Goal: Task Accomplishment & Management: Use online tool/utility

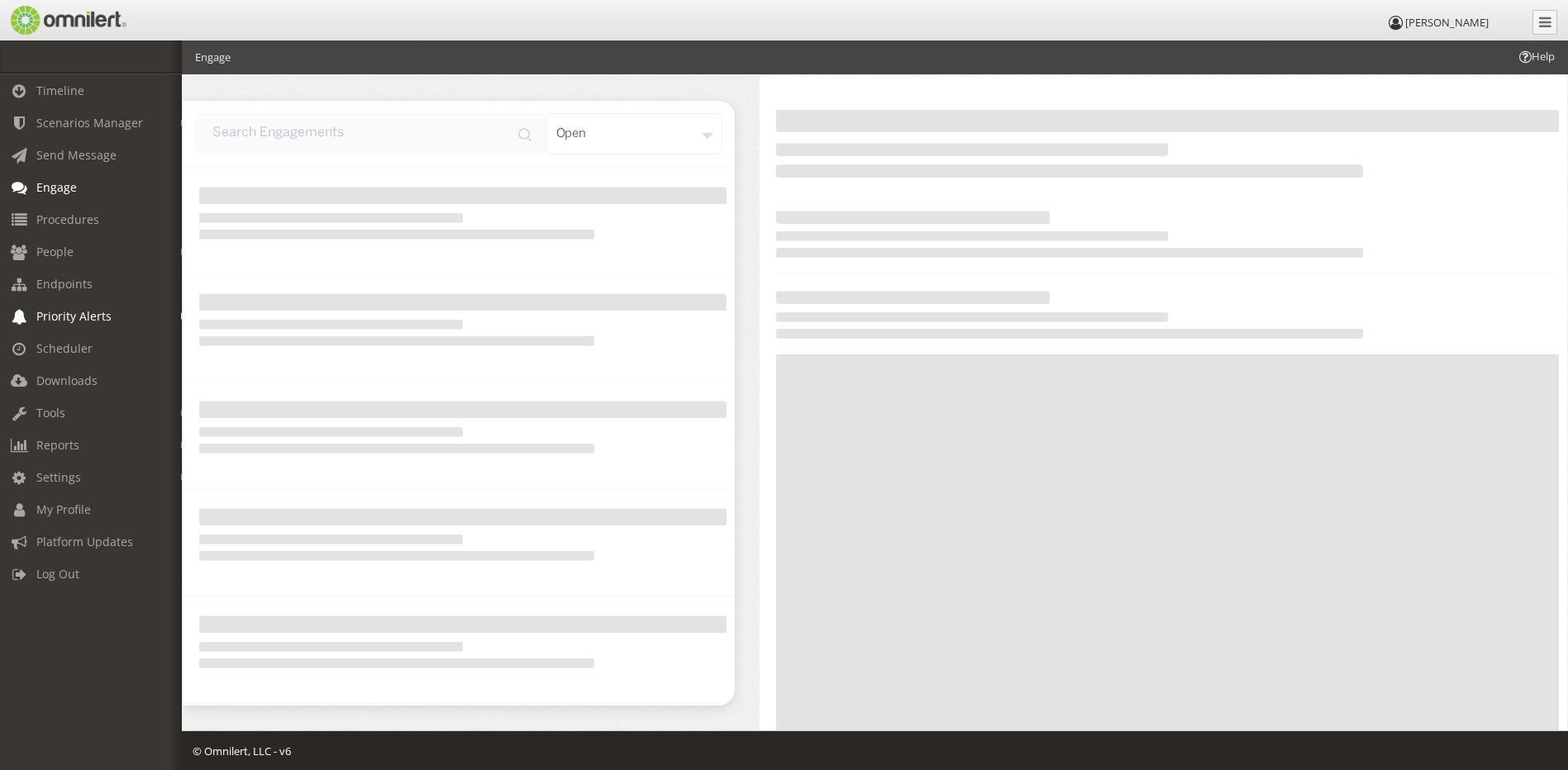
click at [56, 311] on span "Priority Alerts" at bounding box center [73, 315] width 75 height 15
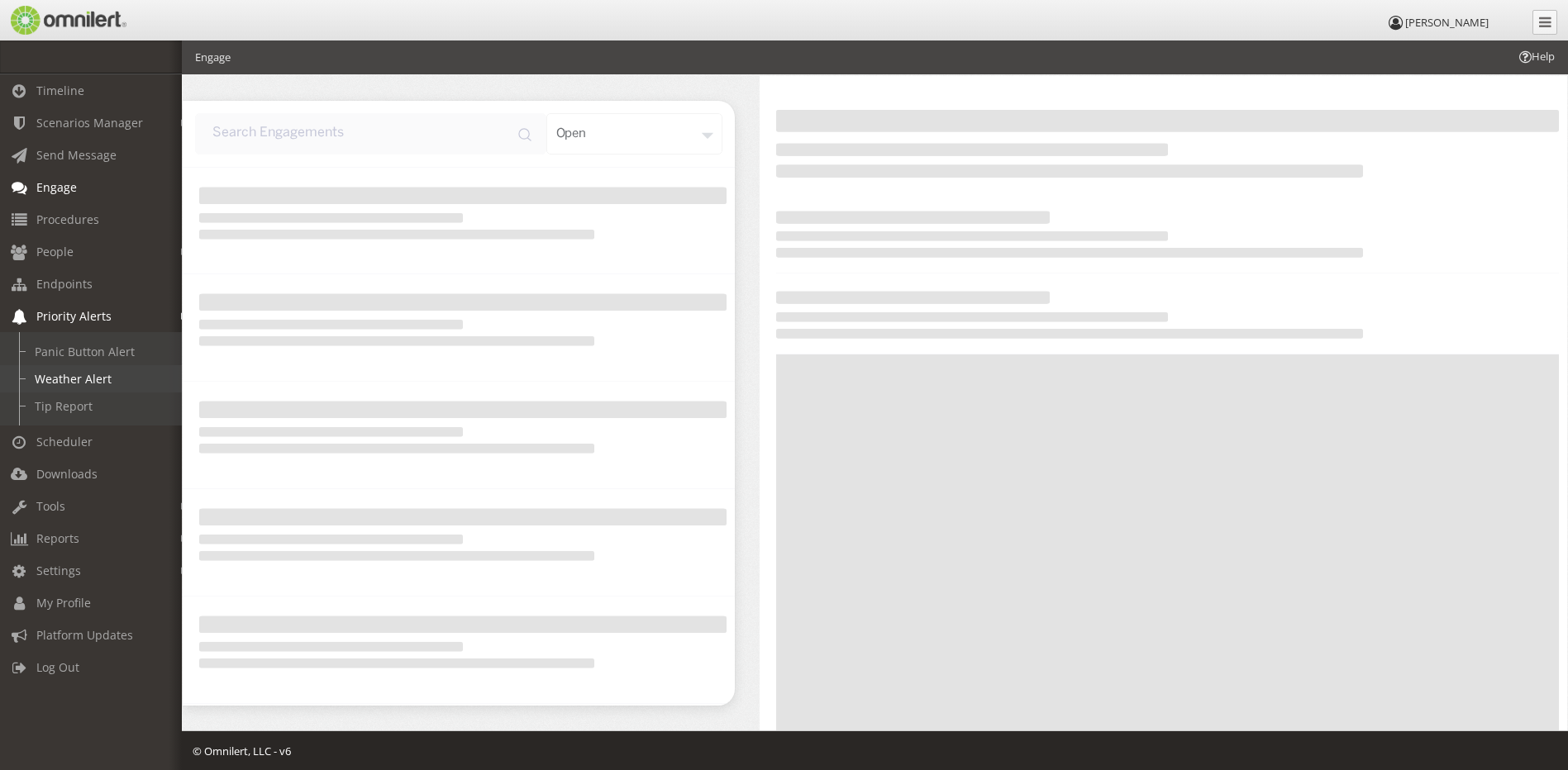
click at [67, 379] on link "Weather Alert" at bounding box center [98, 378] width 197 height 27
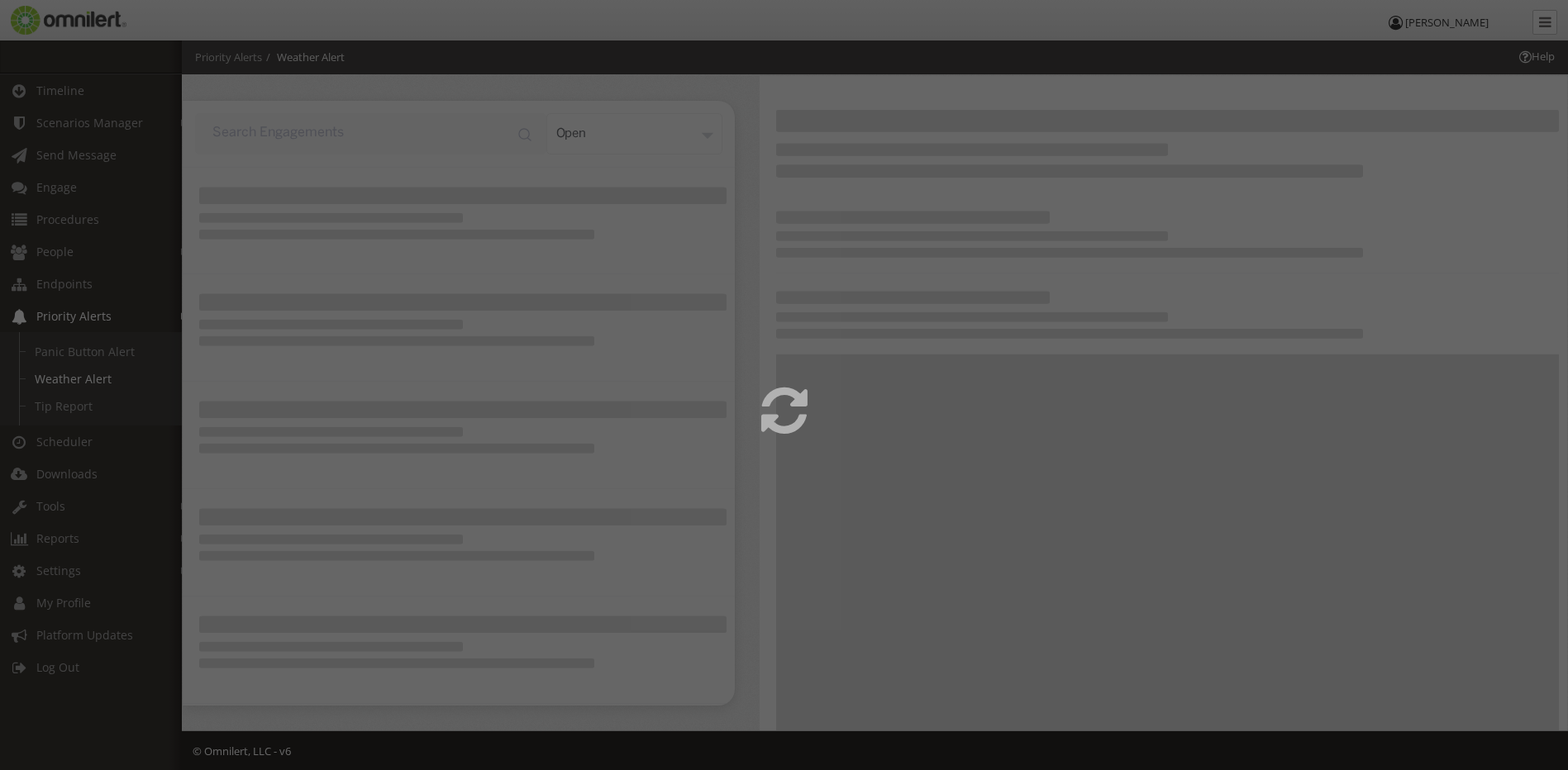
select select
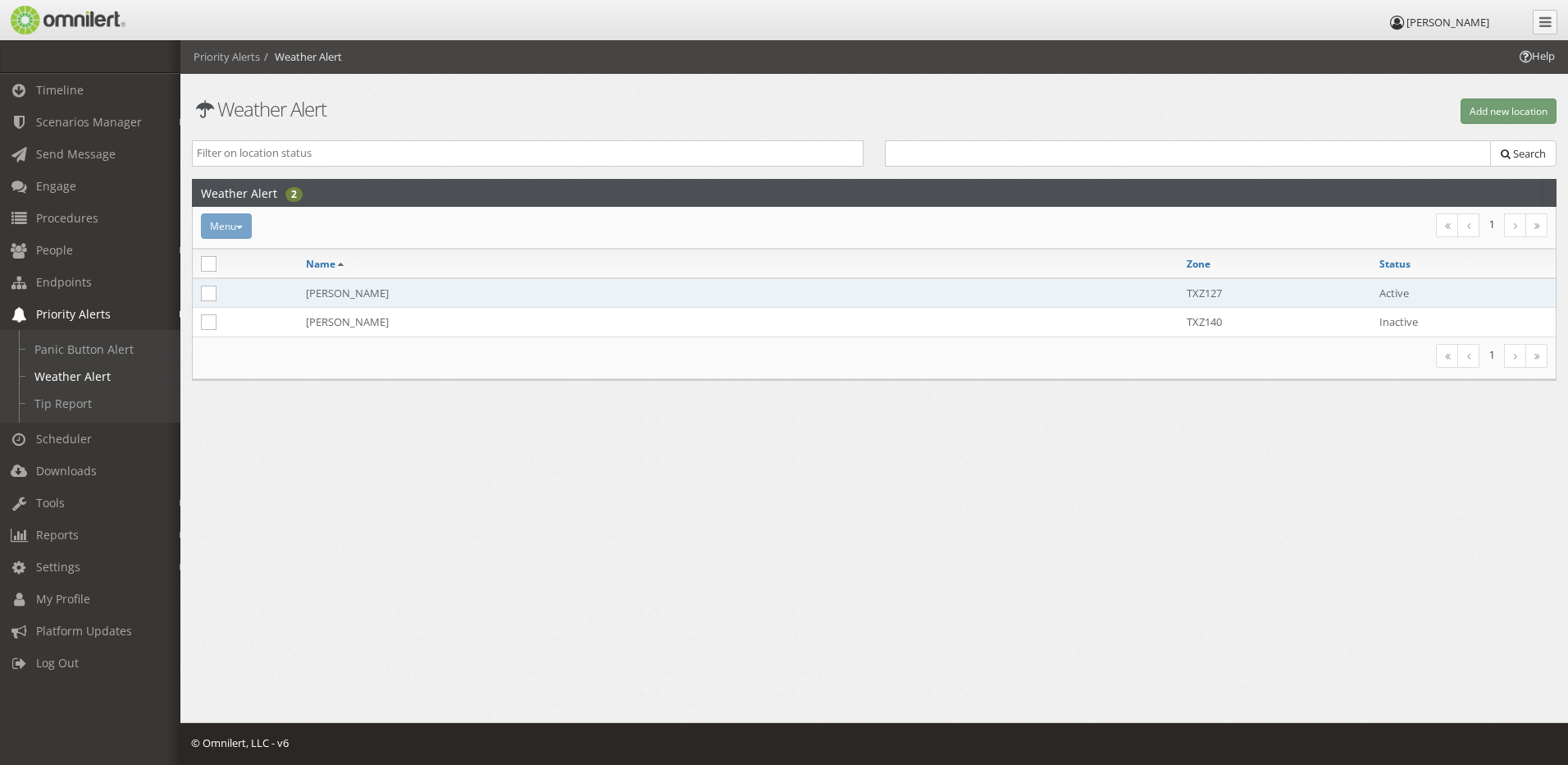
click at [354, 299] on td "[PERSON_NAME]" at bounding box center [738, 292] width 881 height 30
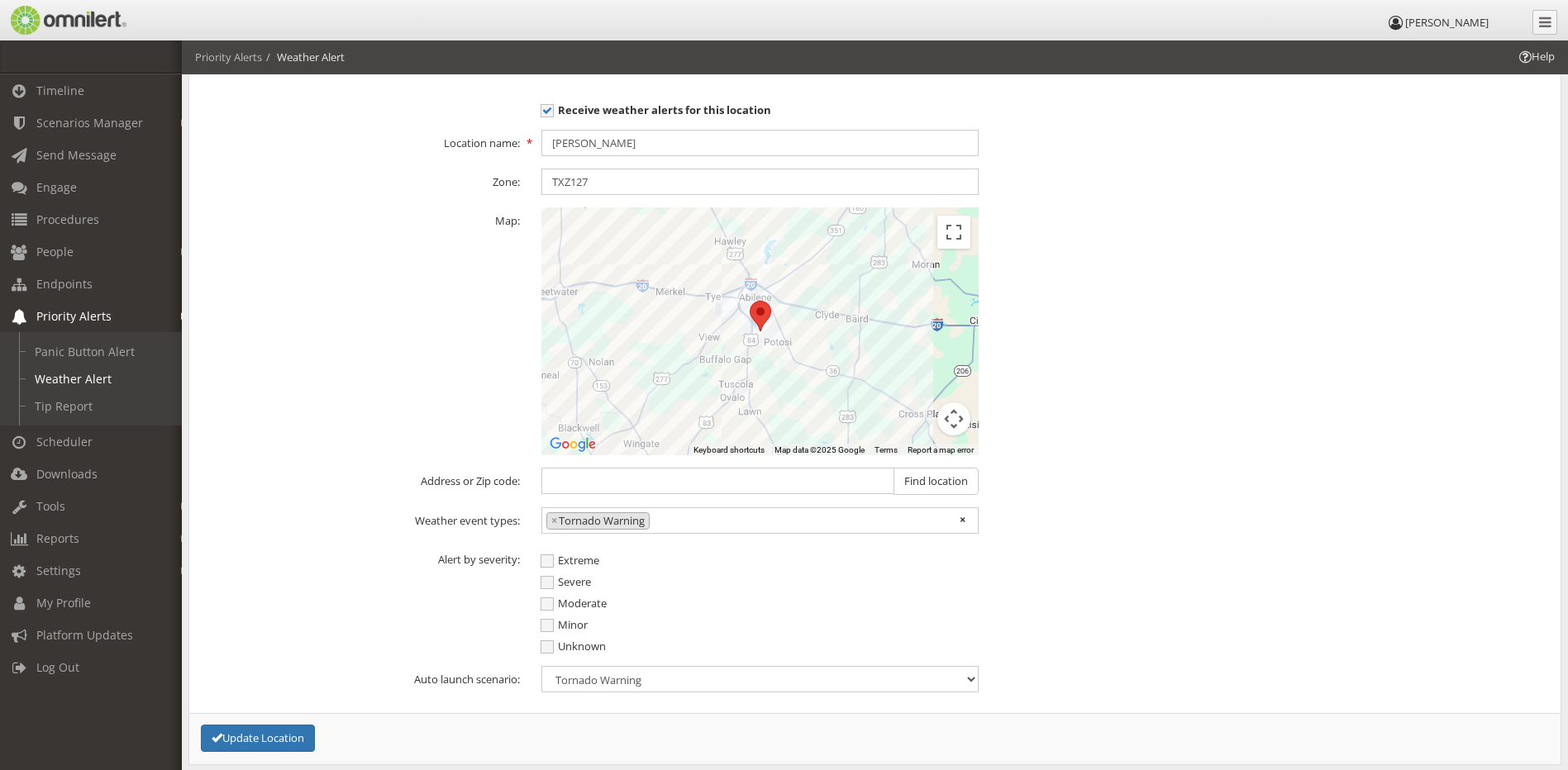
scroll to position [165, 0]
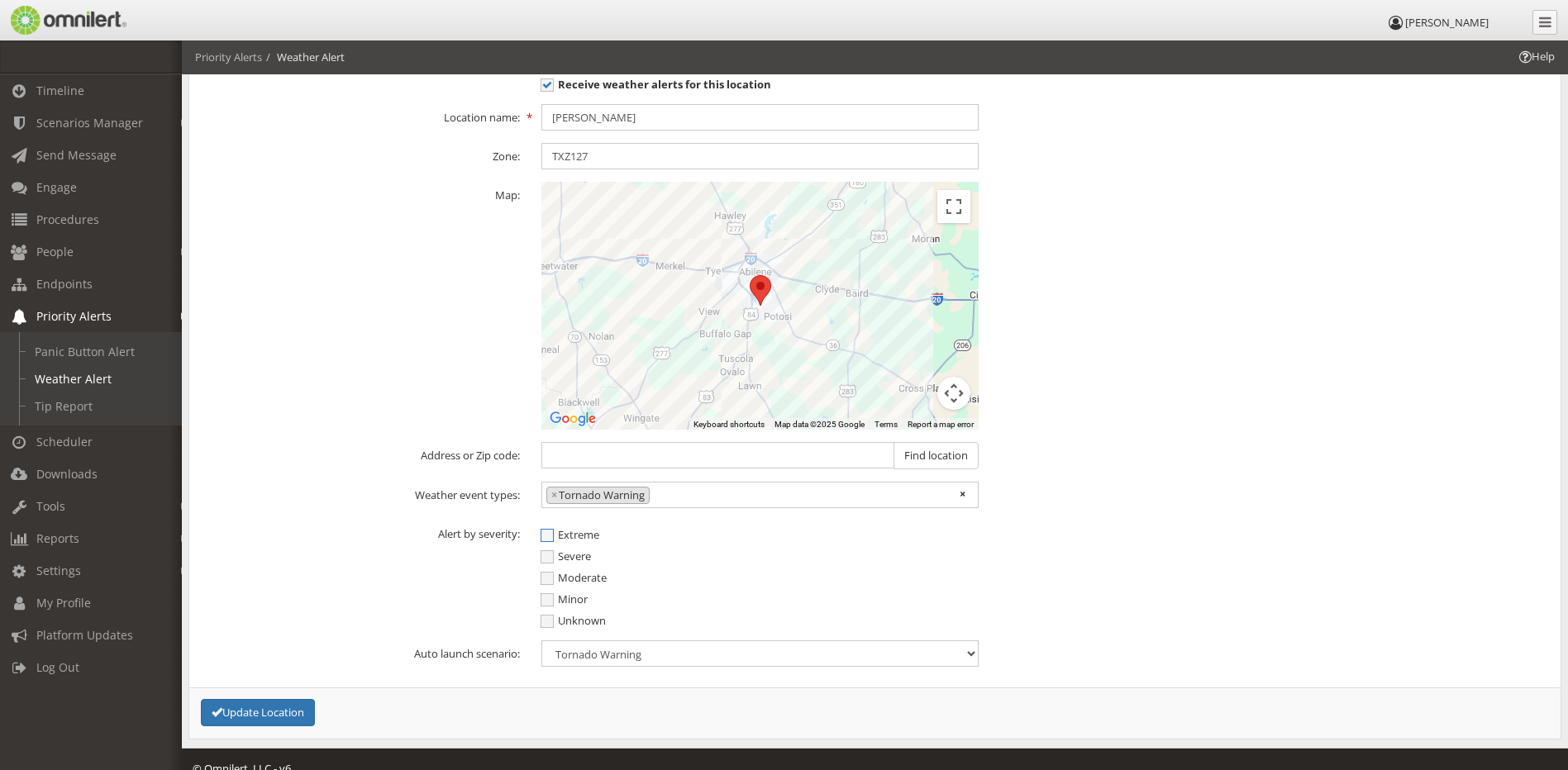
click at [549, 530] on span "Extreme" at bounding box center [569, 534] width 59 height 14
click at [549, 530] on input "Extreme" at bounding box center [548, 536] width 14 height 21
checkbox input "true"
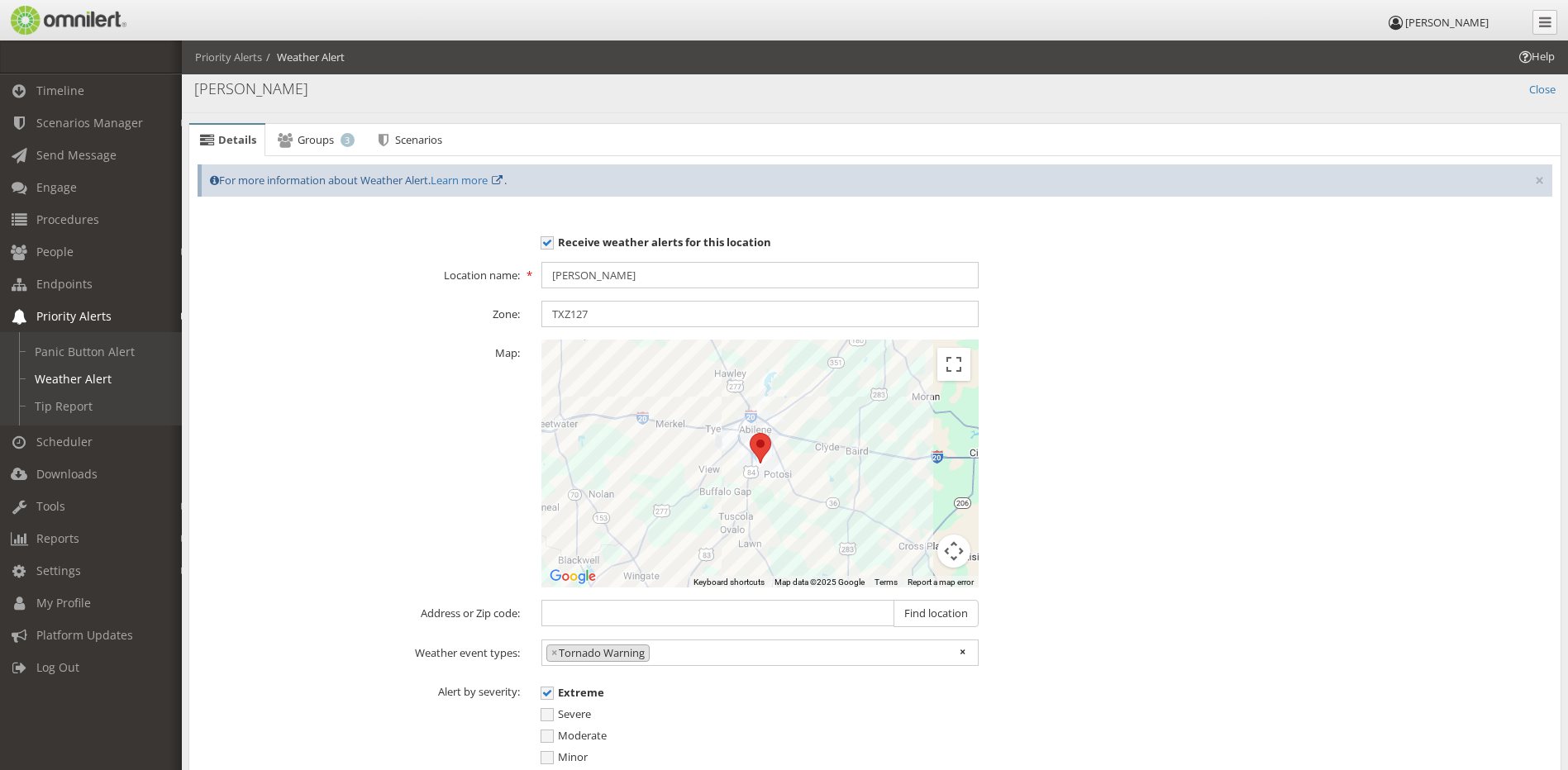
scroll to position [0, 0]
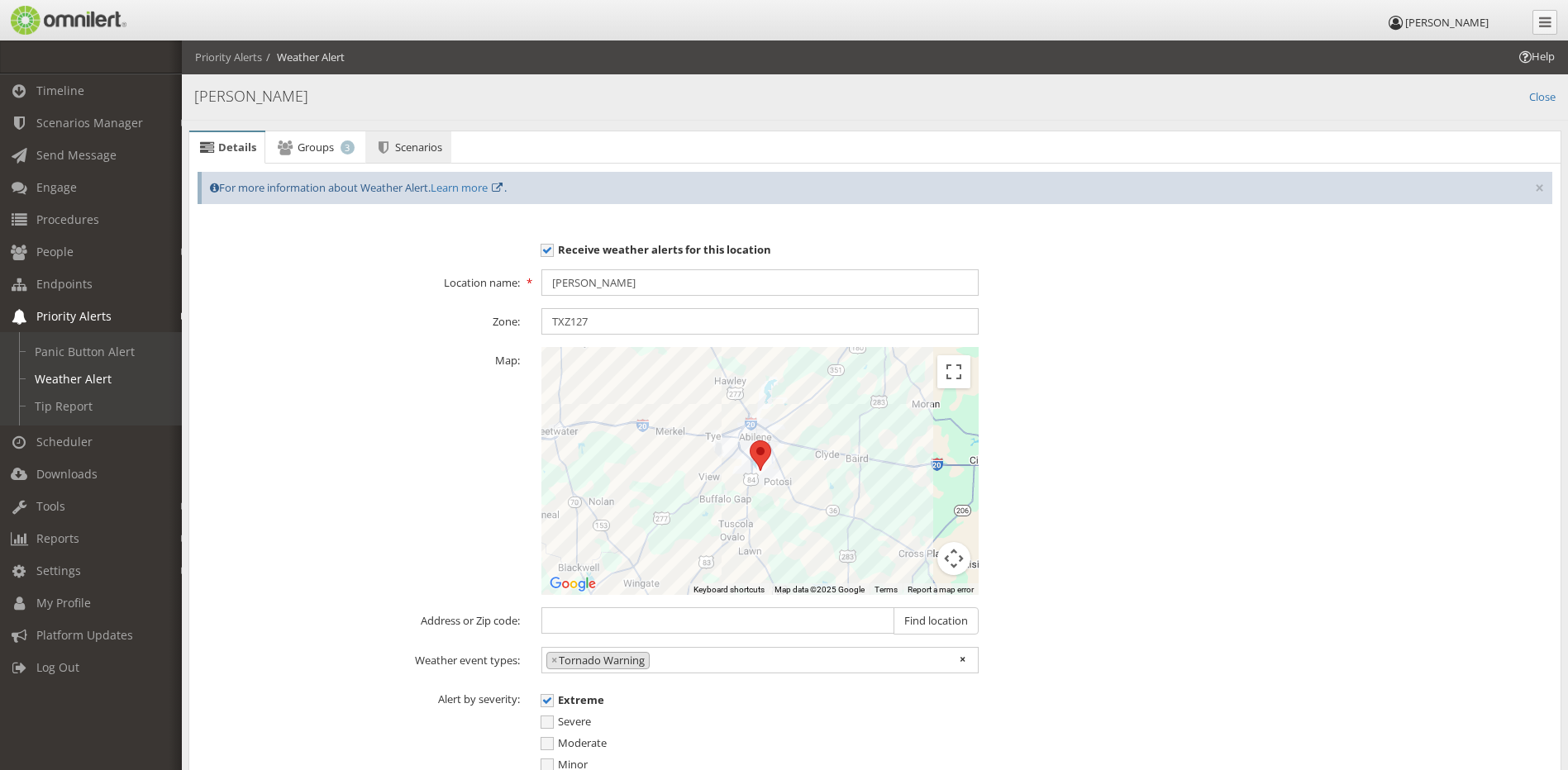
click at [437, 157] on link "Scenarios" at bounding box center [407, 147] width 86 height 33
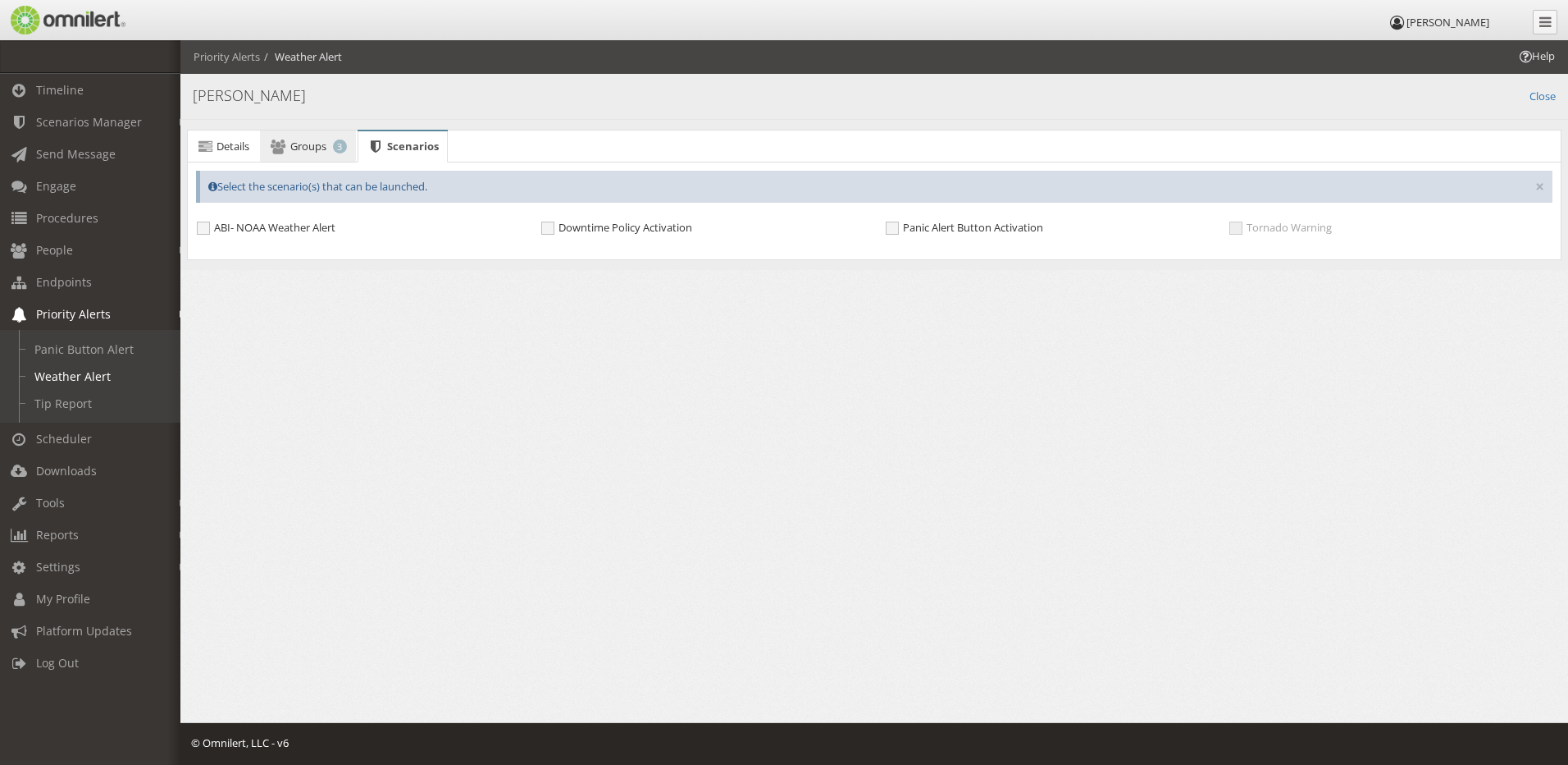
click at [300, 149] on span "Groups" at bounding box center [308, 146] width 36 height 14
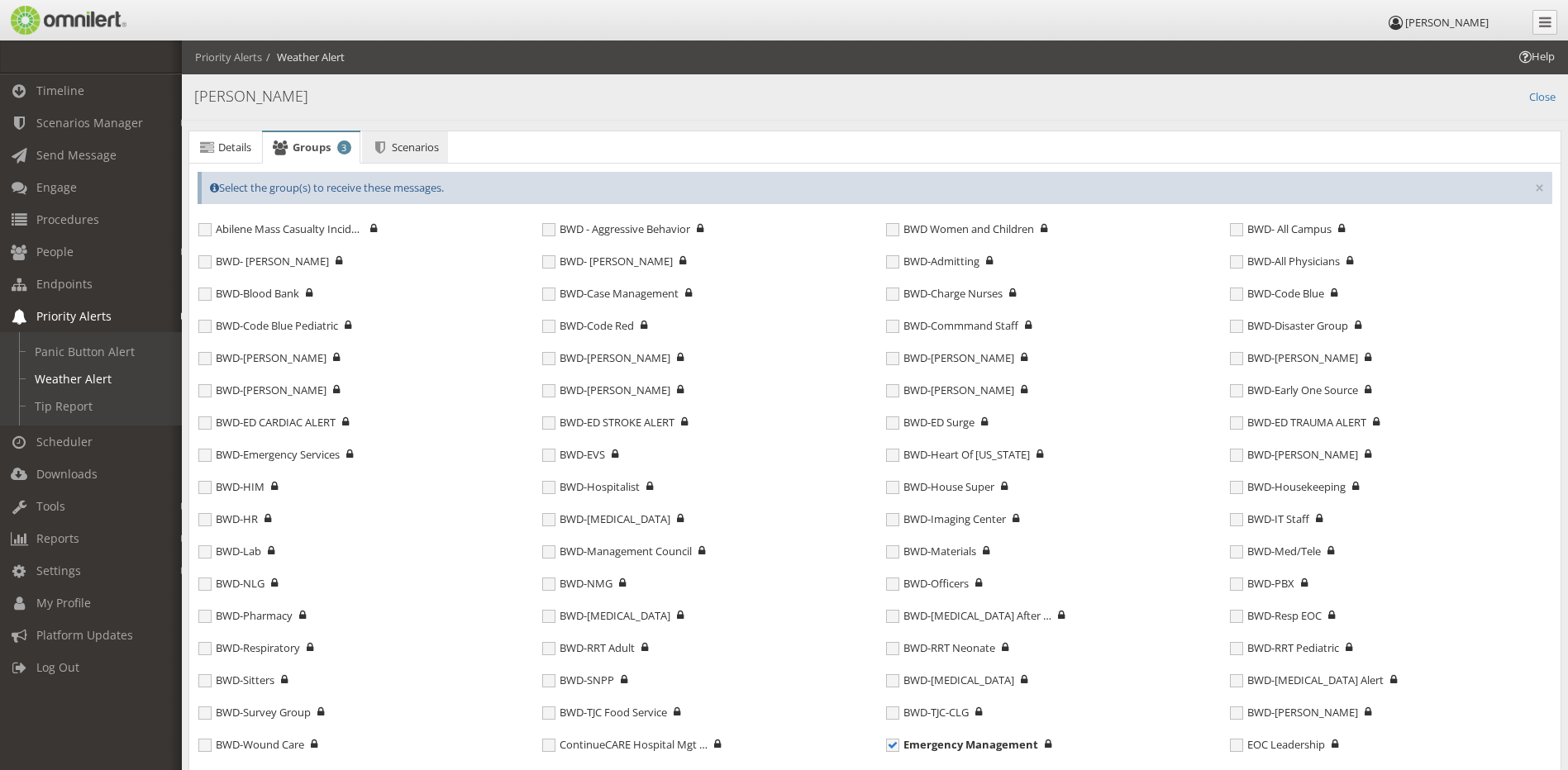
click at [417, 151] on span "Scenarios" at bounding box center [415, 147] width 47 height 14
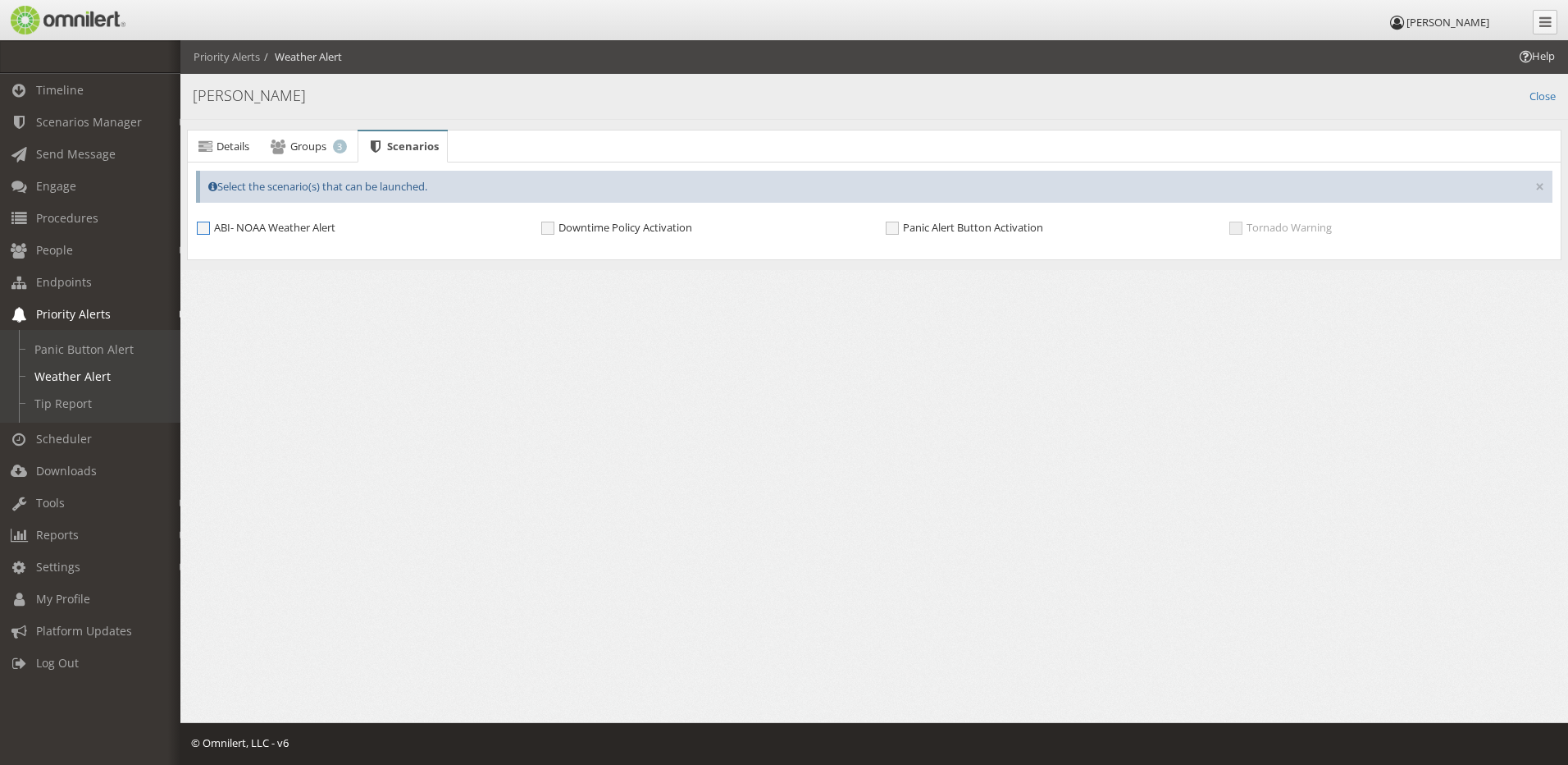
click at [286, 225] on span "ABI- NOAA Weather Alert" at bounding box center [266, 228] width 139 height 14
click at [212, 225] on input "ABI- NOAA Weather Alert" at bounding box center [204, 230] width 14 height 14
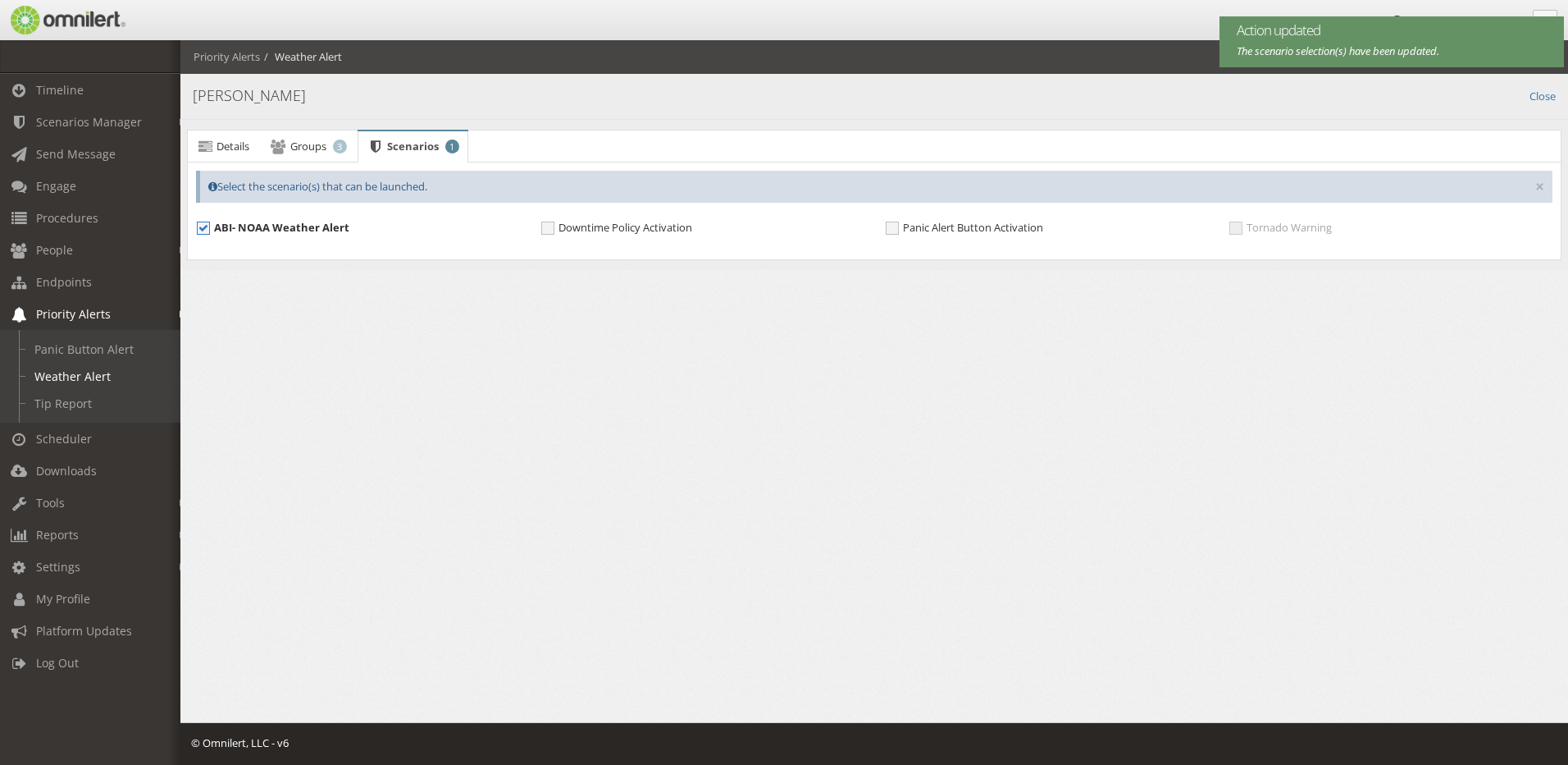
click at [286, 225] on span "ABI- NOAA Weather Alert" at bounding box center [273, 228] width 152 height 14
click at [212, 225] on input "ABI- NOAA Weather Alert" at bounding box center [204, 230] width 14 height 14
checkbox input "false"
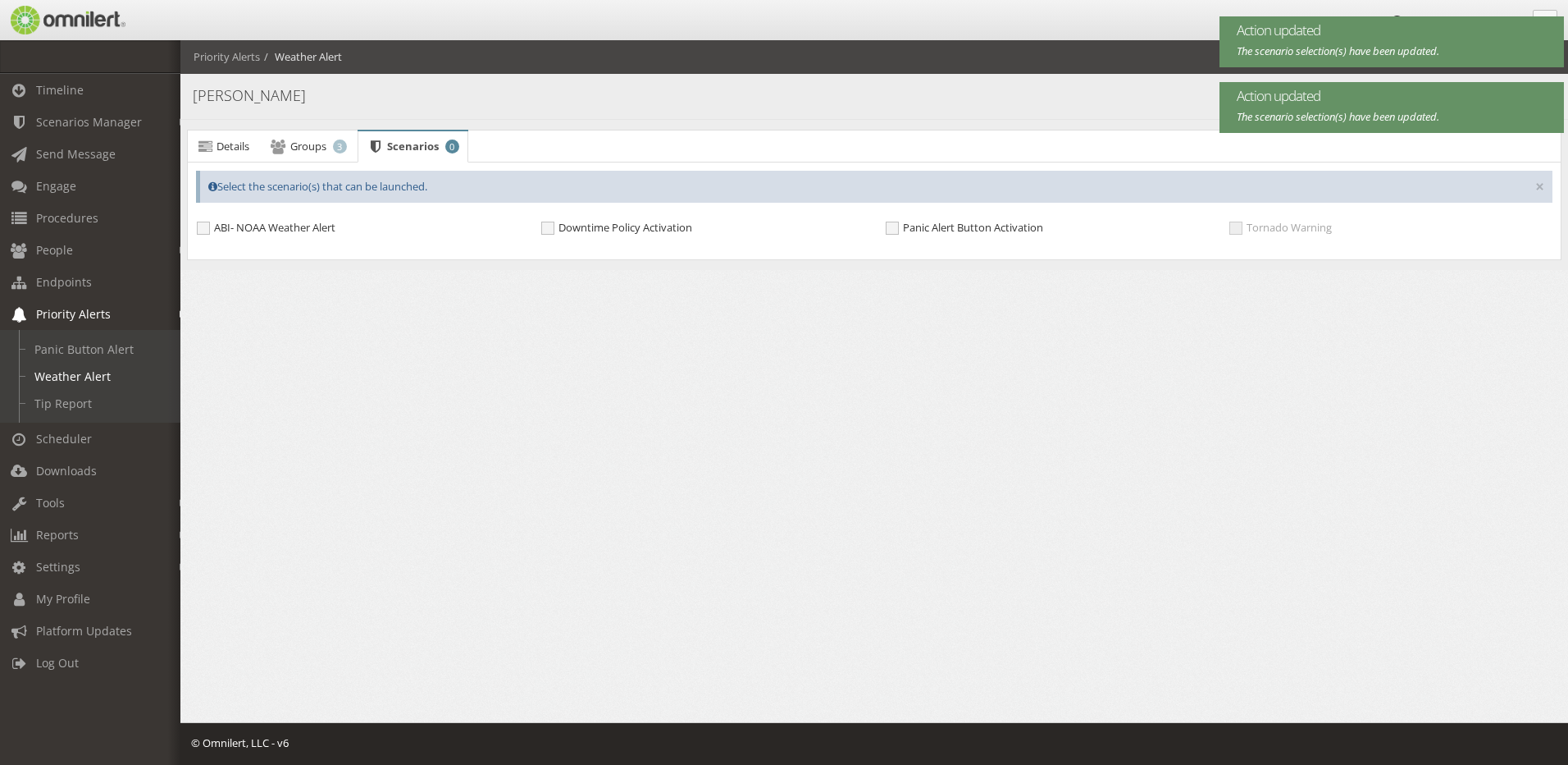
click at [1295, 228] on span "Tornado Warning" at bounding box center [1280, 228] width 102 height 14
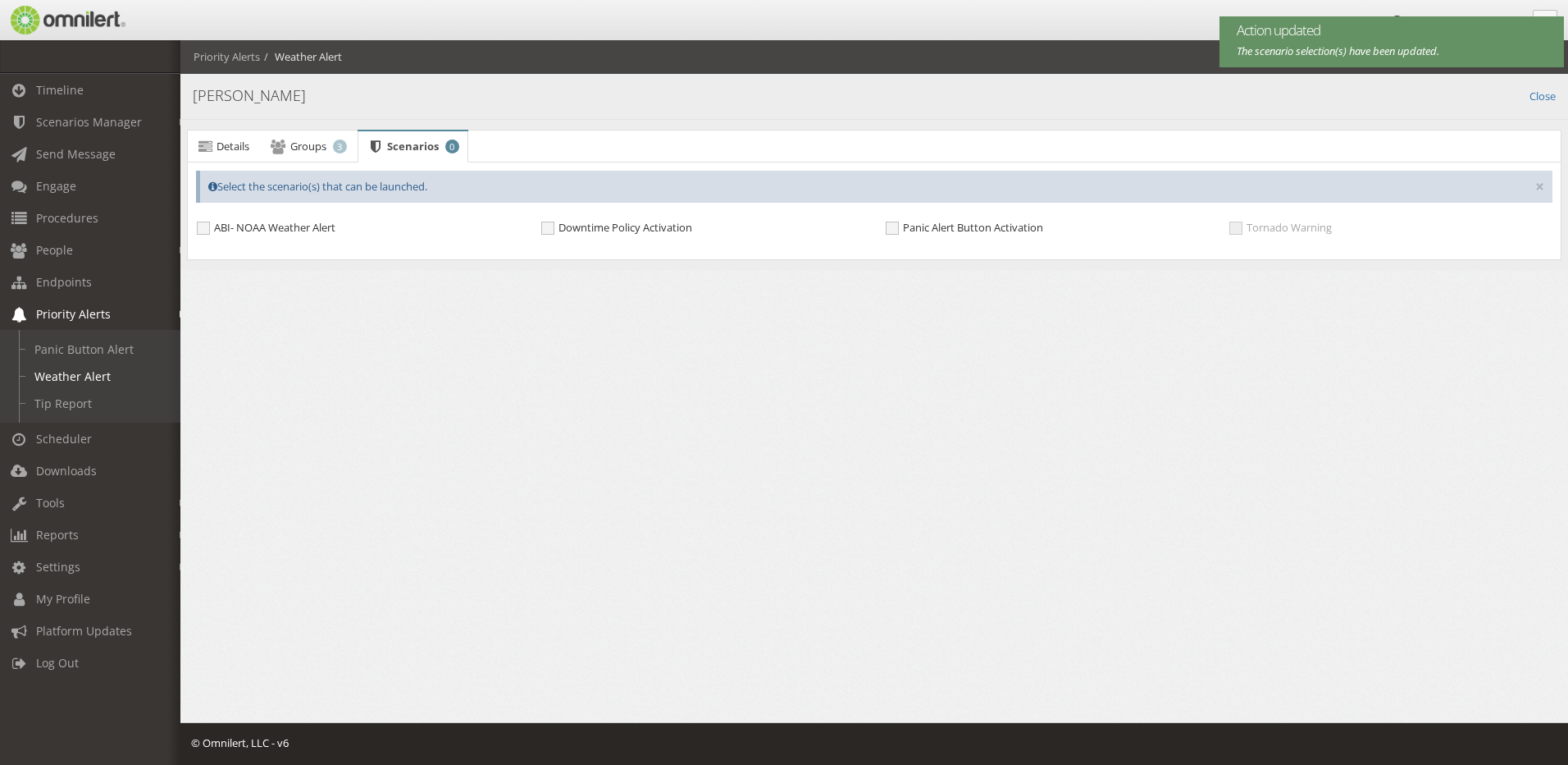
click at [791, 456] on html "[PERSON_NAME] Timeline Scenarios Manager Launch Scenarios Actions Triggers Get …" at bounding box center [784, 382] width 1568 height 765
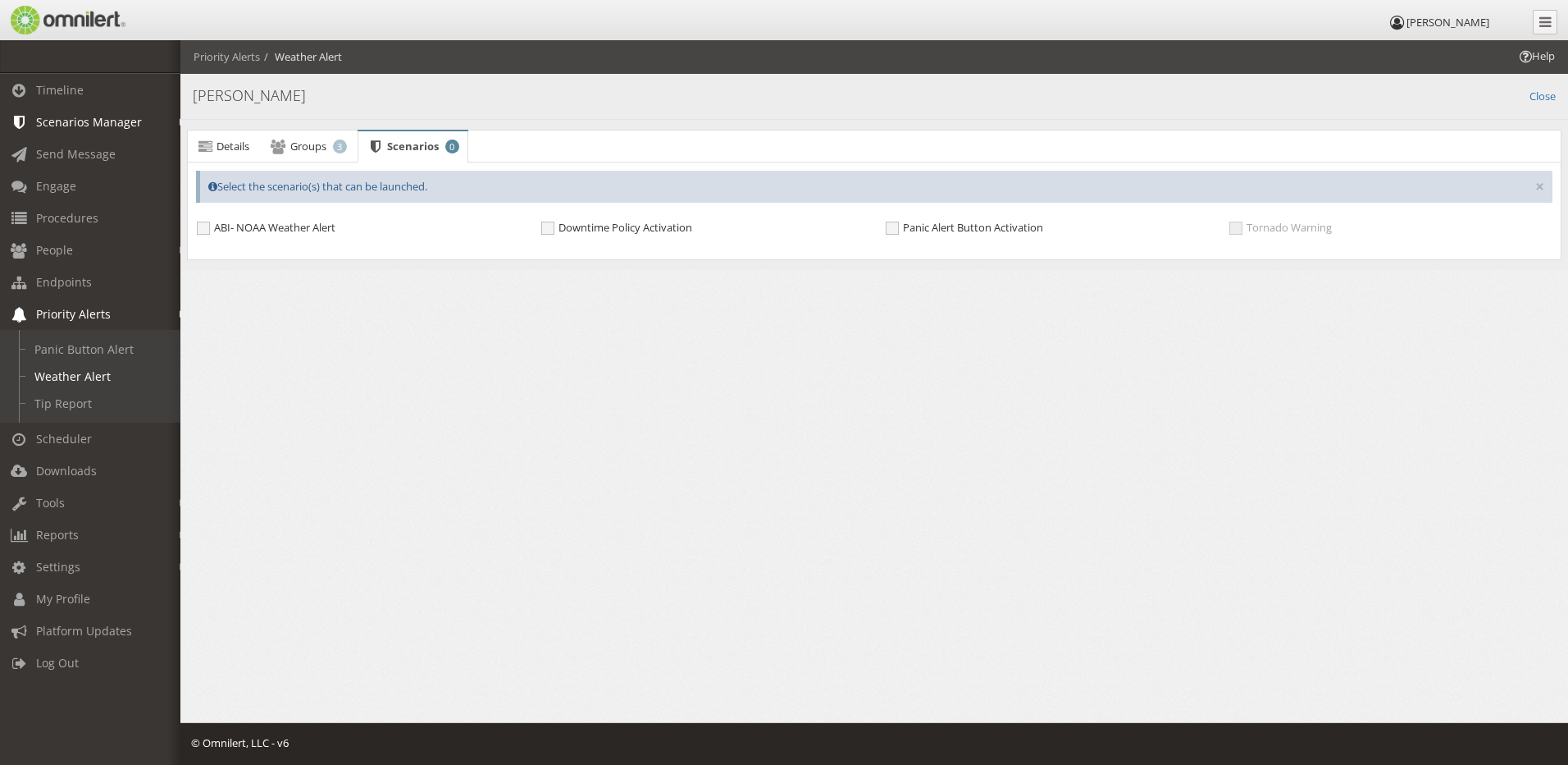
click at [89, 126] on span "Scenarios Manager" at bounding box center [89, 121] width 106 height 15
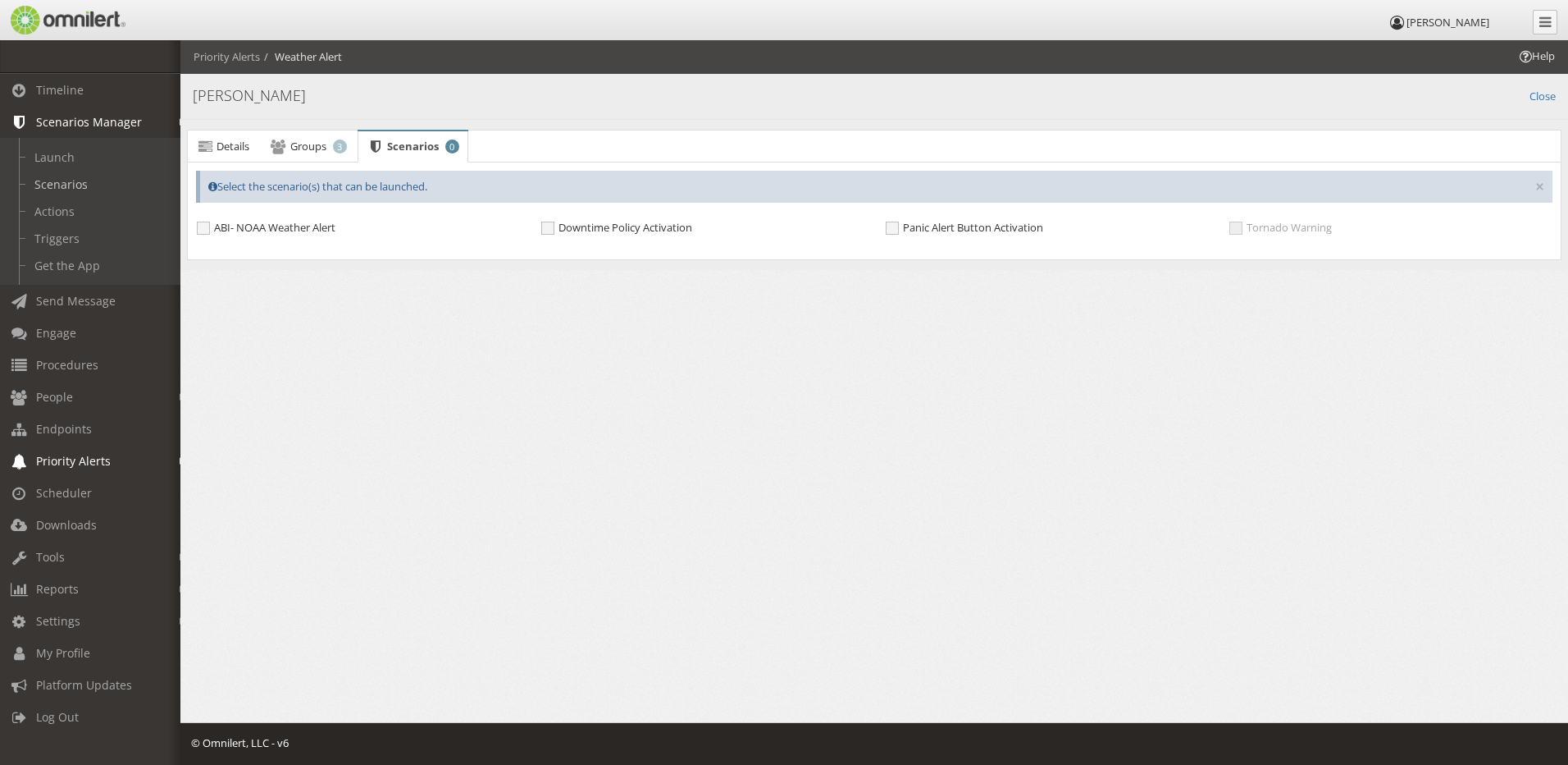
click at [91, 179] on link "Scenarios" at bounding box center [98, 184] width 195 height 27
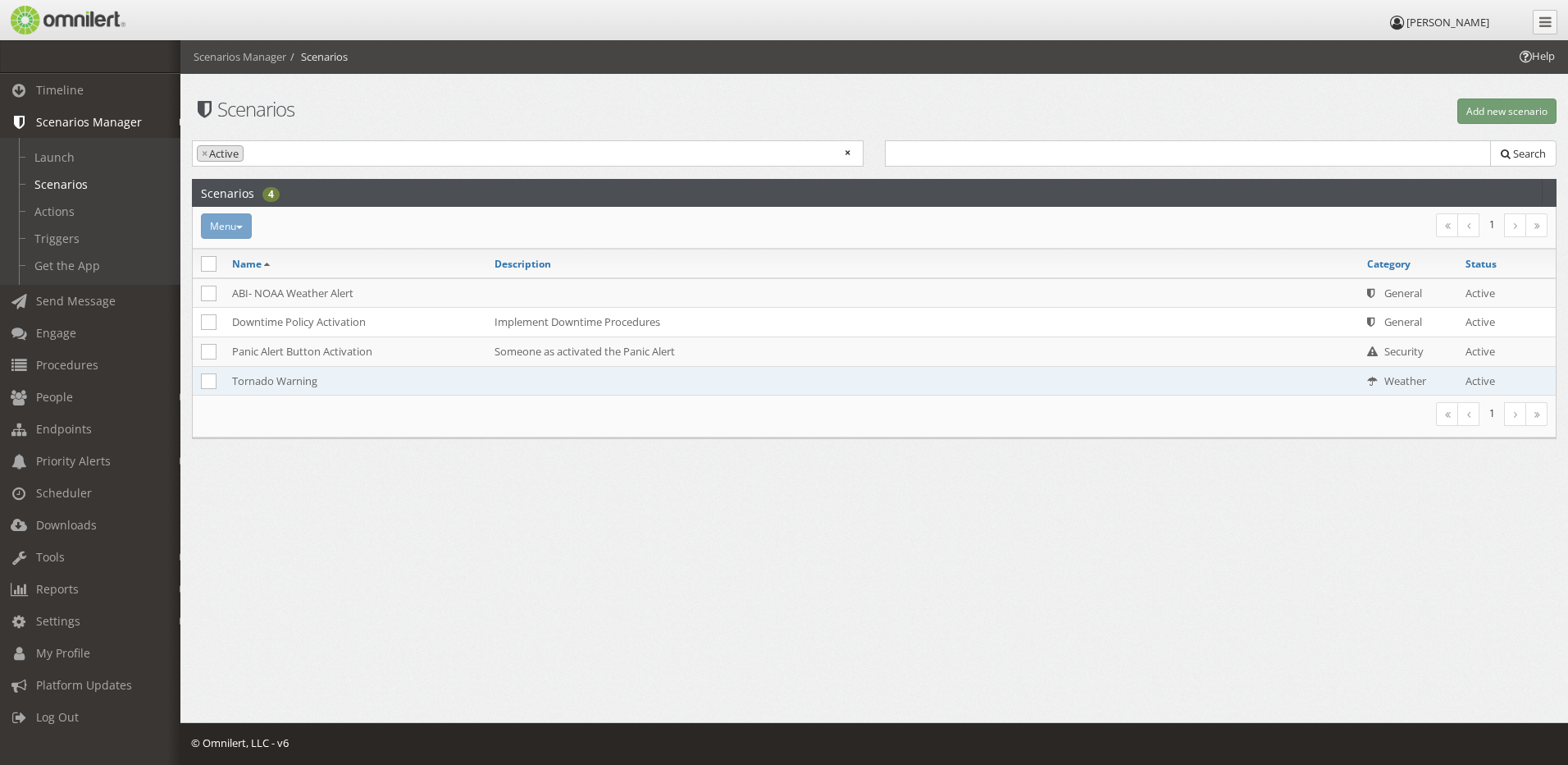
click at [305, 386] on td "Tornado Warning" at bounding box center [355, 380] width 263 height 29
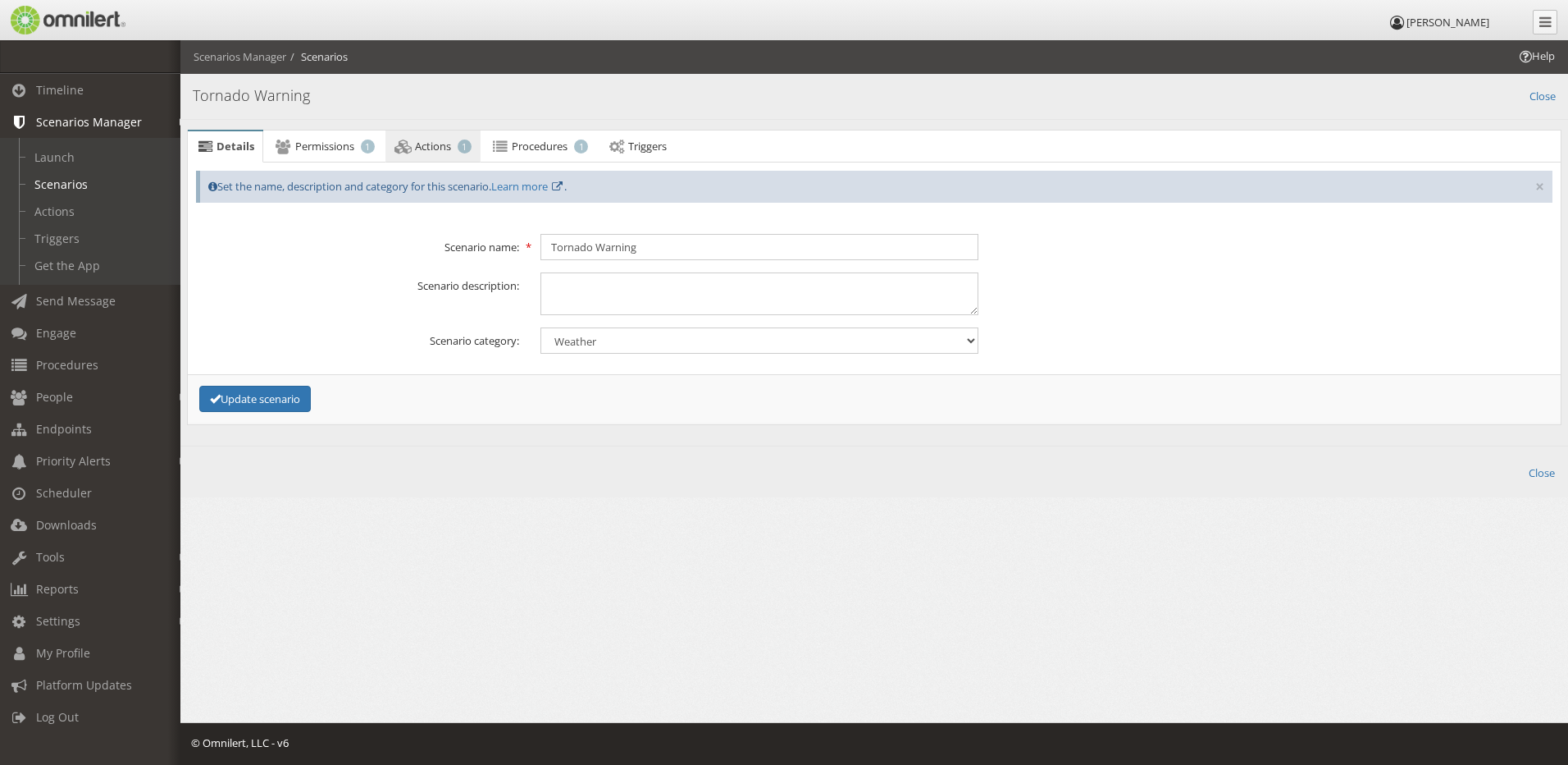
click at [438, 151] on span "Actions" at bounding box center [433, 146] width 36 height 14
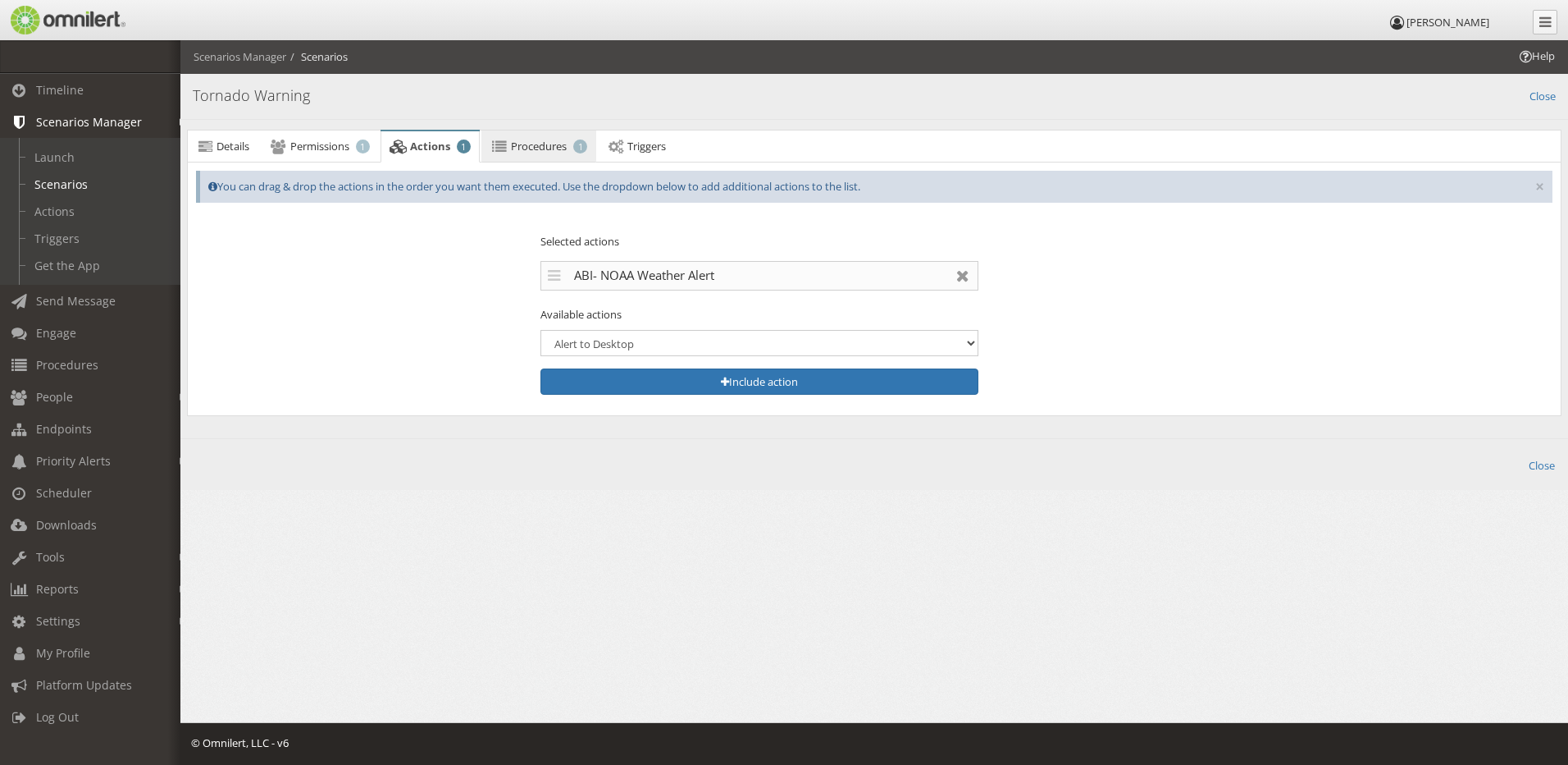
click at [523, 150] on span "Procedures" at bounding box center [539, 146] width 56 height 14
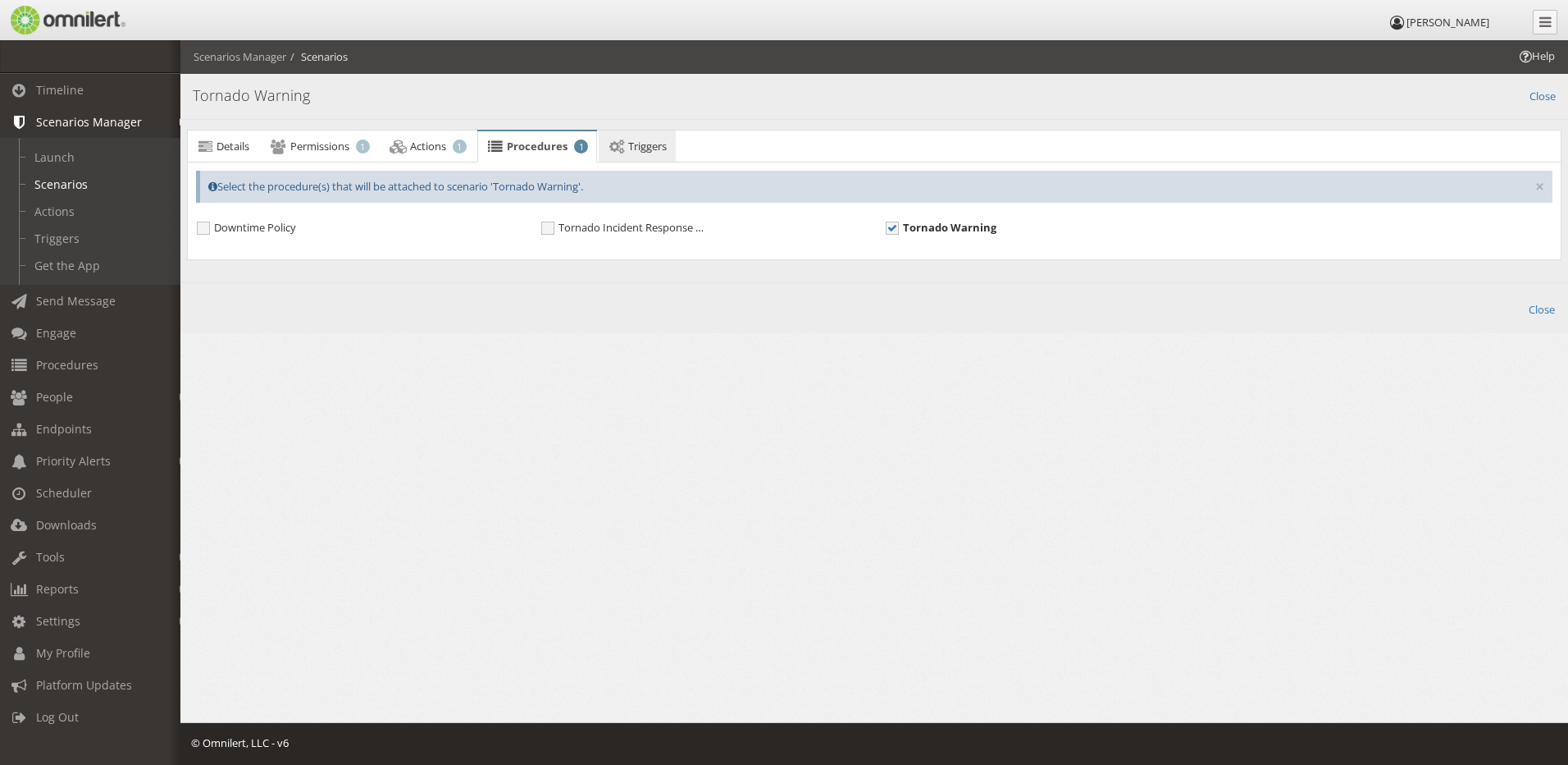
click at [634, 144] on span "Triggers" at bounding box center [647, 146] width 39 height 14
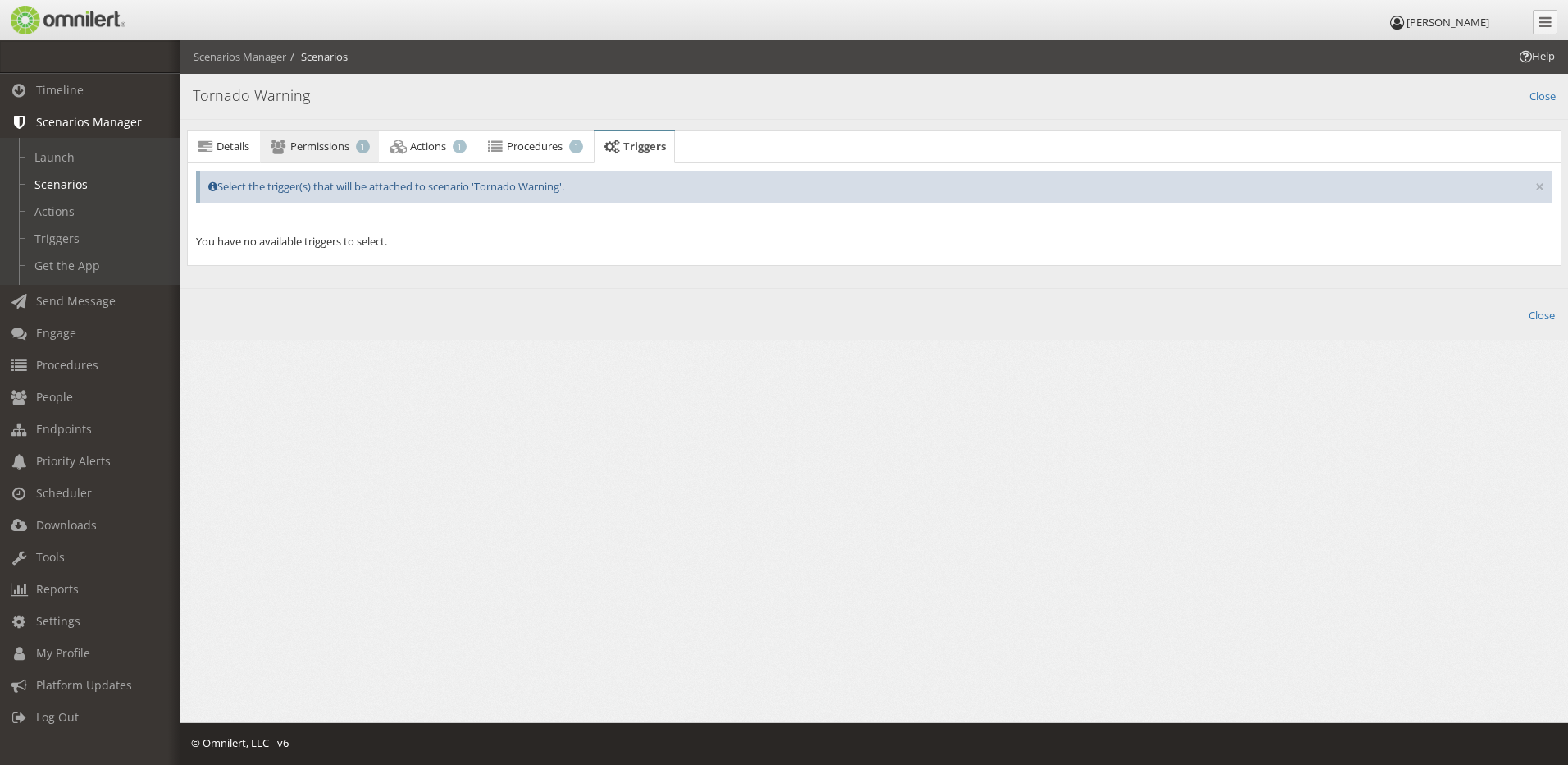
click at [320, 136] on link "Permissions 1" at bounding box center [319, 146] width 118 height 33
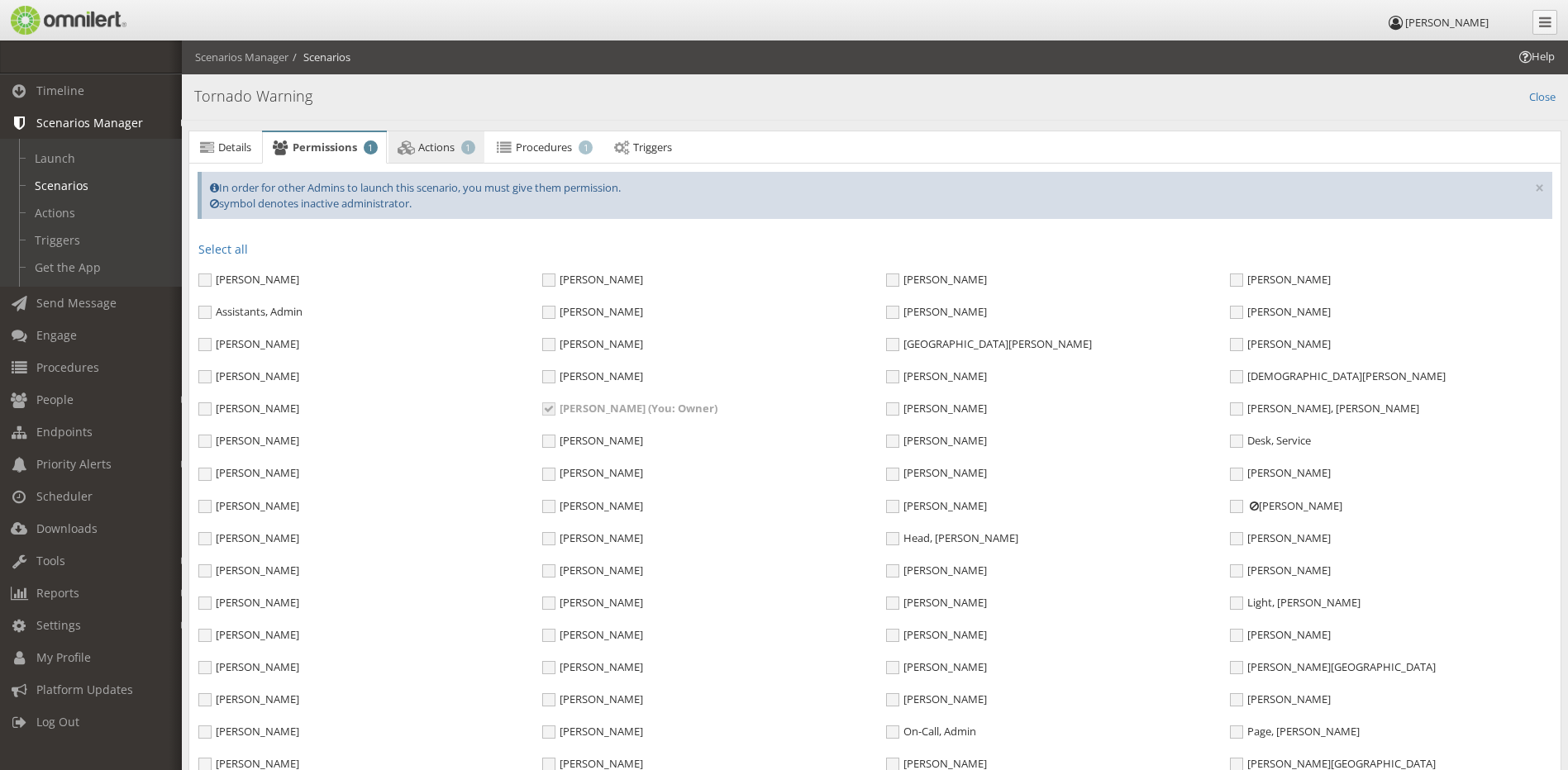
click at [444, 142] on span "Actions" at bounding box center [436, 147] width 36 height 14
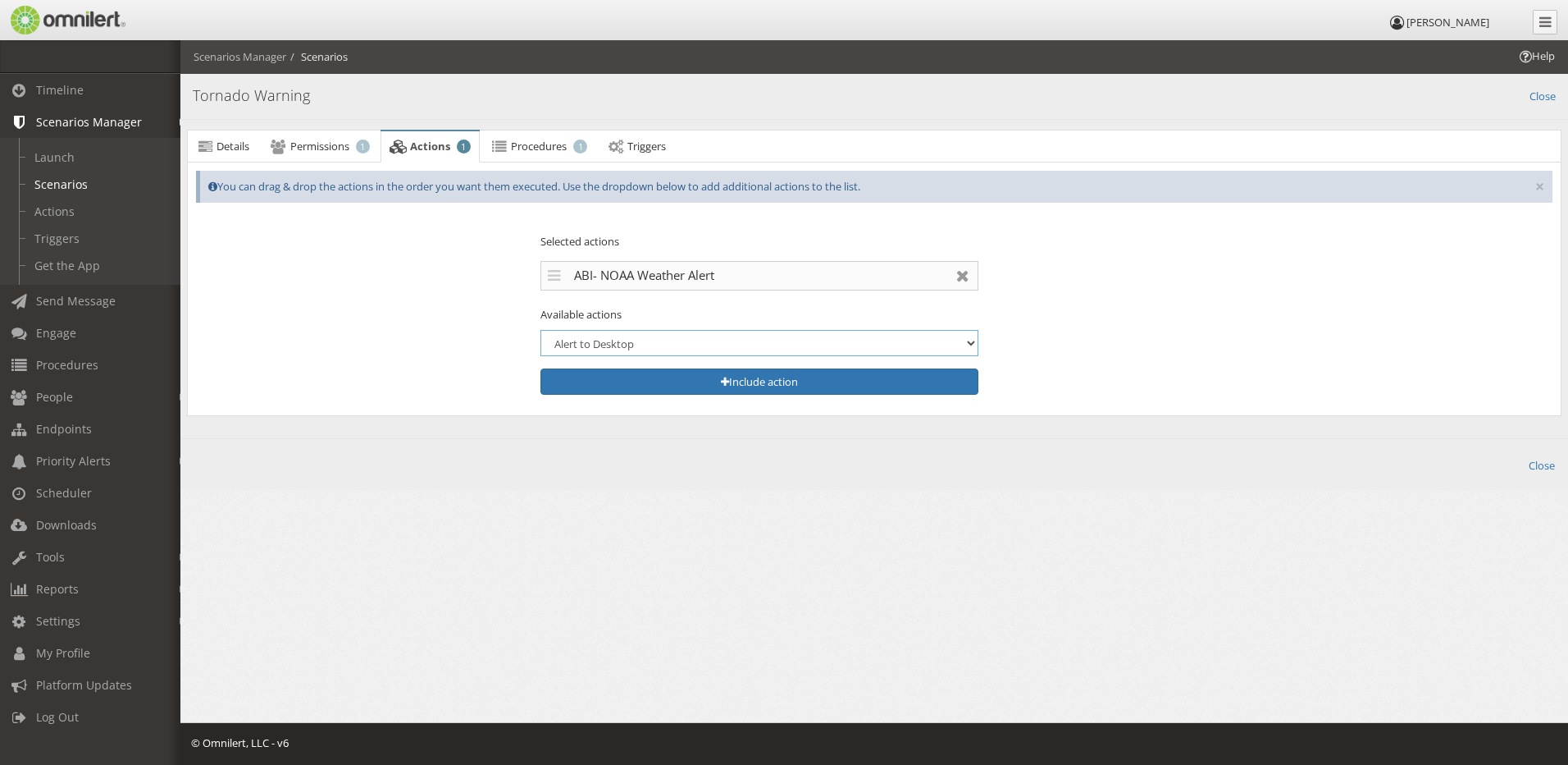
click at [660, 345] on select "Alert to Desktop BWD Test Action BWD- Weather Alert BWD-Aggressive Behavior BWD…" at bounding box center [759, 343] width 438 height 26
click at [448, 296] on fieldset "Manage actions Selected actions ABI- NOAA Weather Alert There are no actions se…" at bounding box center [874, 313] width 1356 height 188
click at [236, 147] on span "Details" at bounding box center [233, 146] width 33 height 14
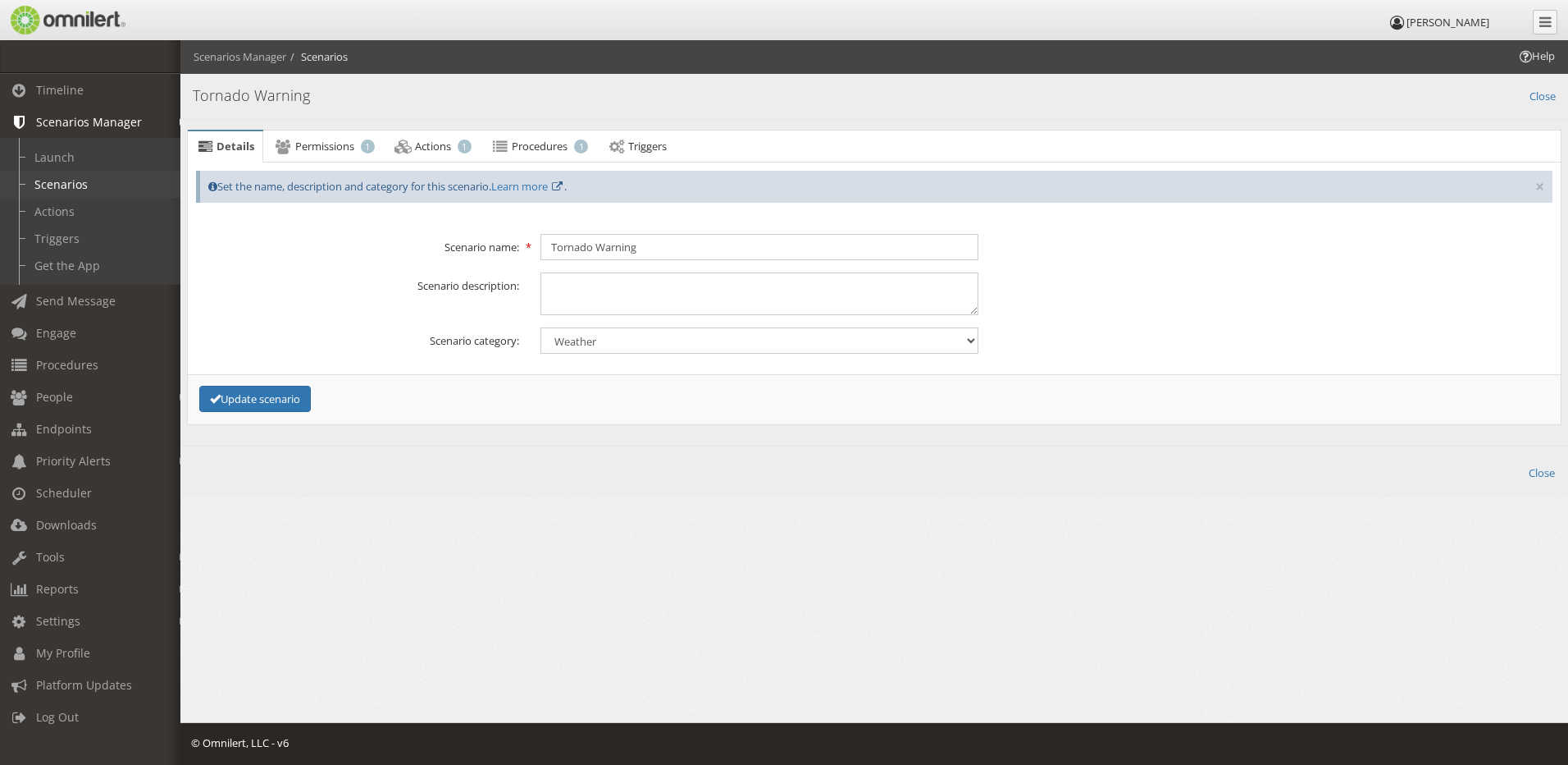
click at [47, 179] on link "Scenarios" at bounding box center [98, 184] width 195 height 27
click at [52, 204] on link "Actions" at bounding box center [98, 211] width 195 height 27
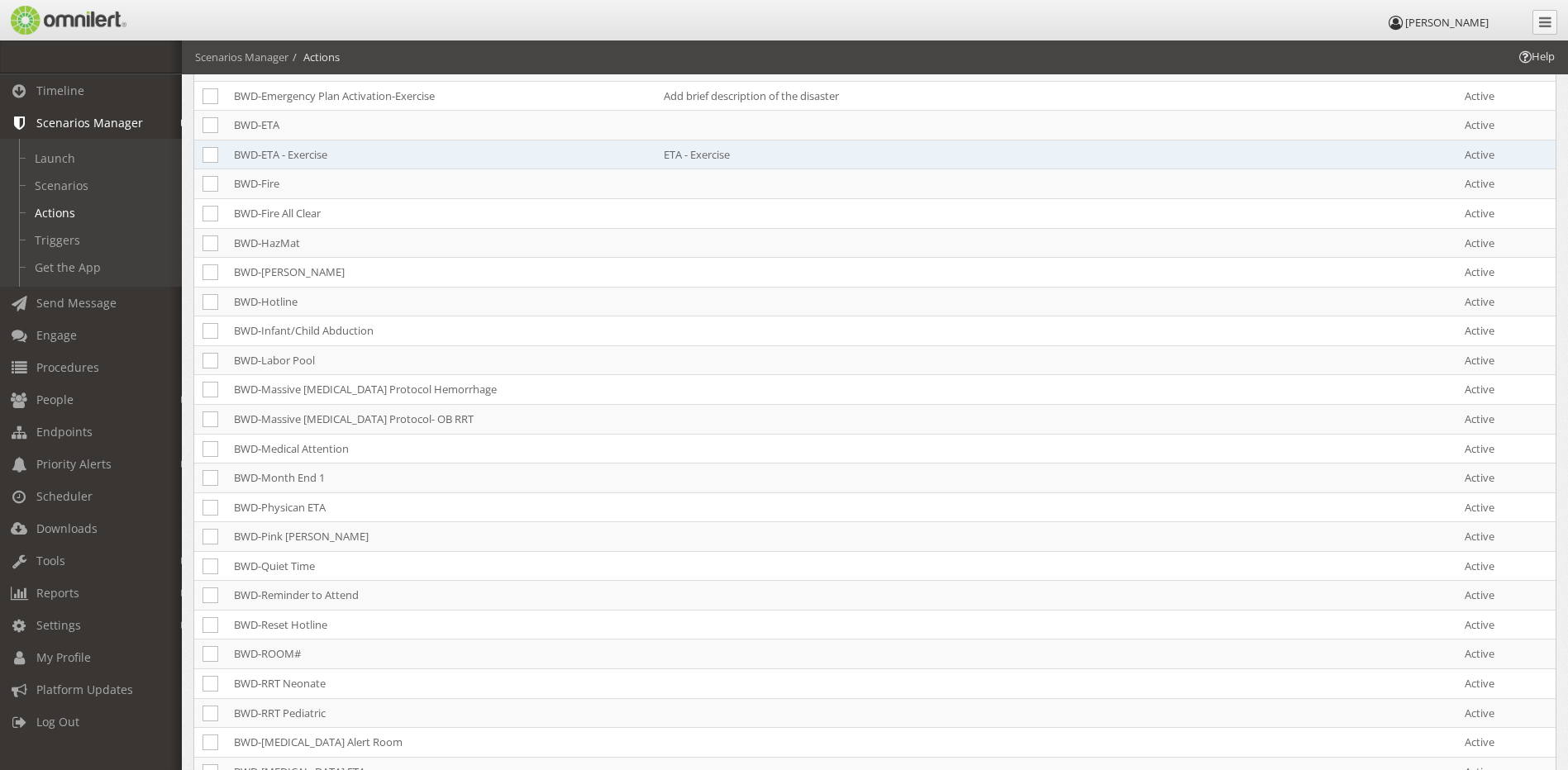
scroll to position [1099, 0]
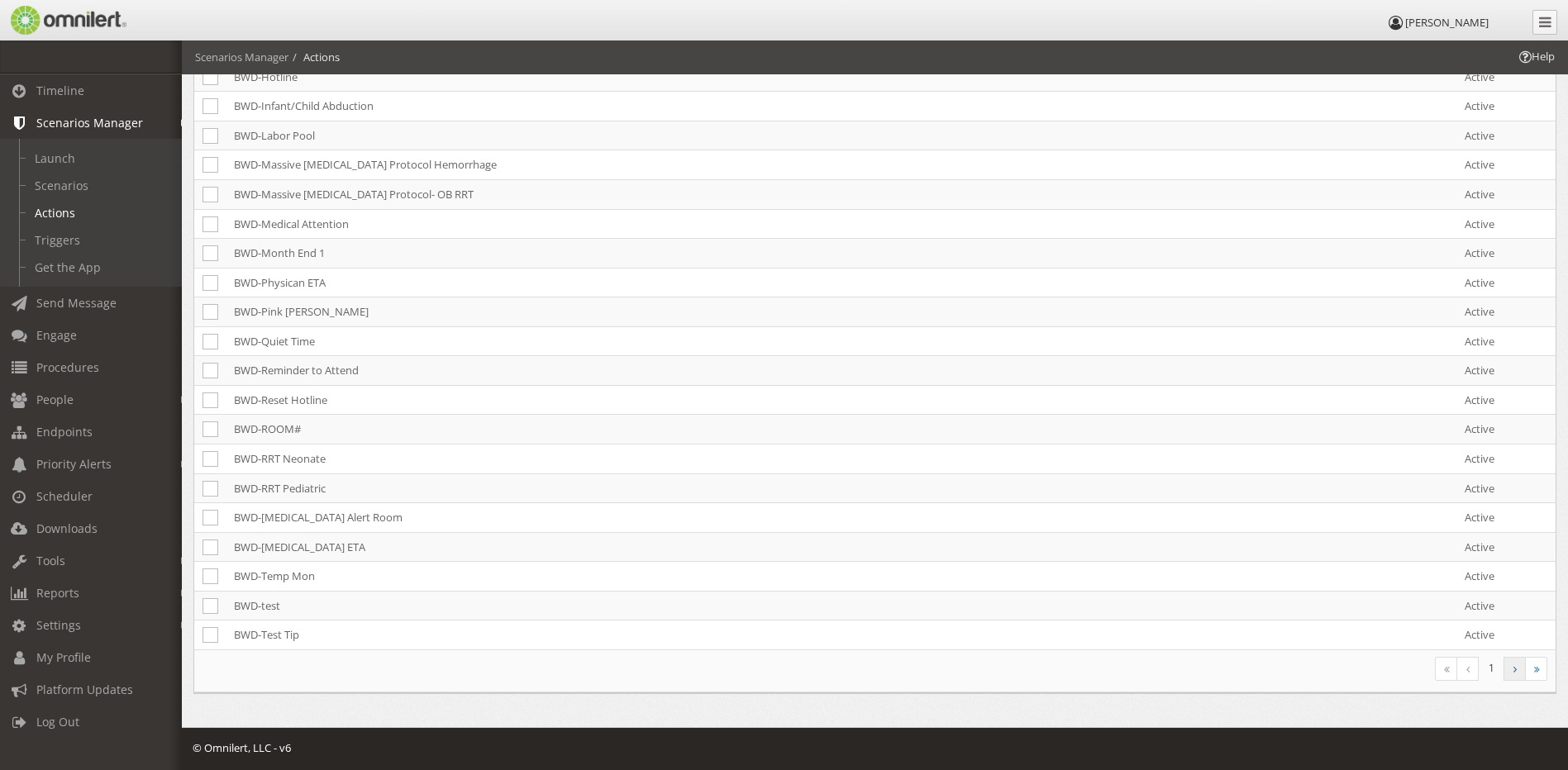
click at [1510, 672] on link at bounding box center [1514, 668] width 23 height 24
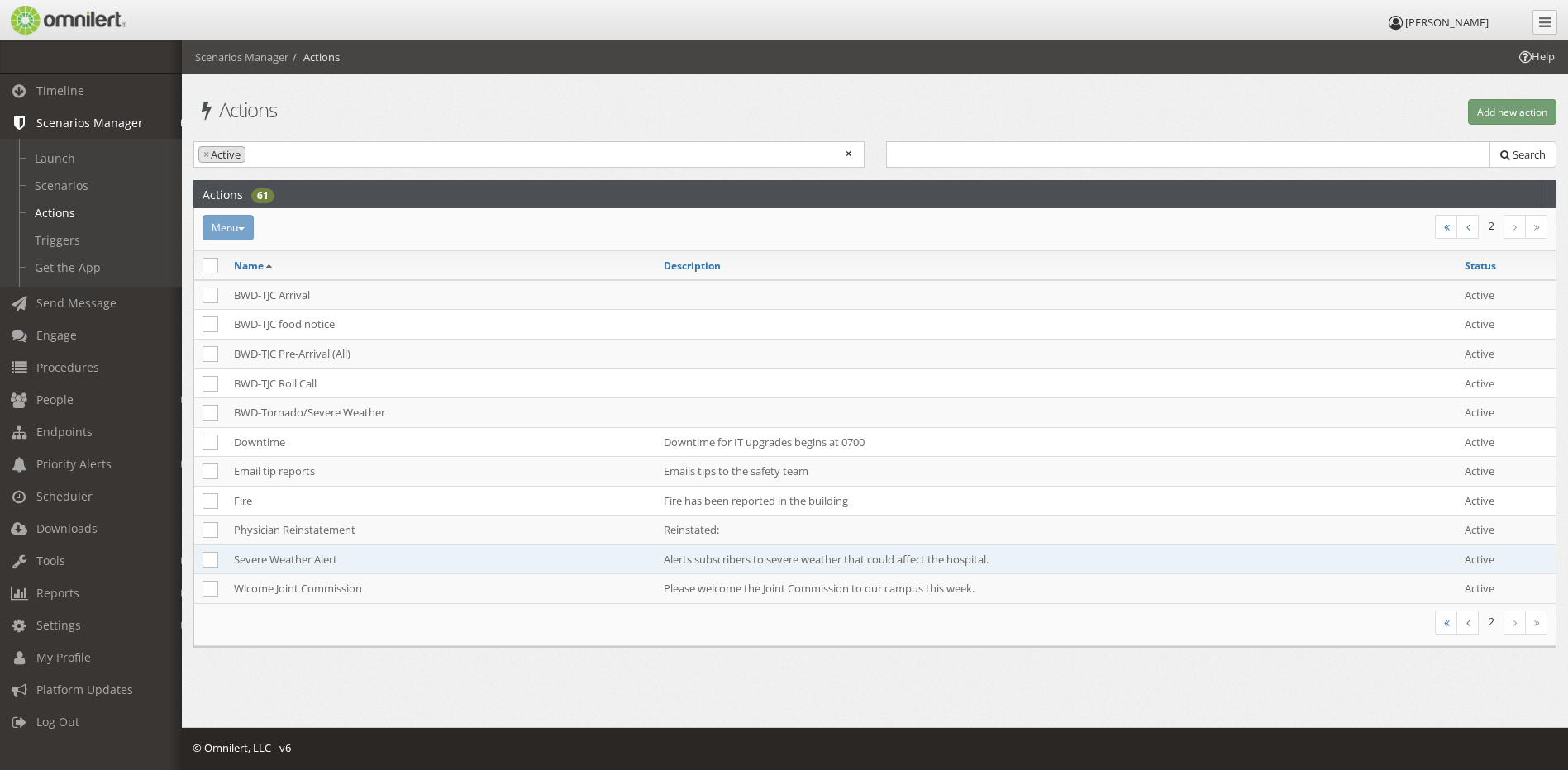
scroll to position [0, 0]
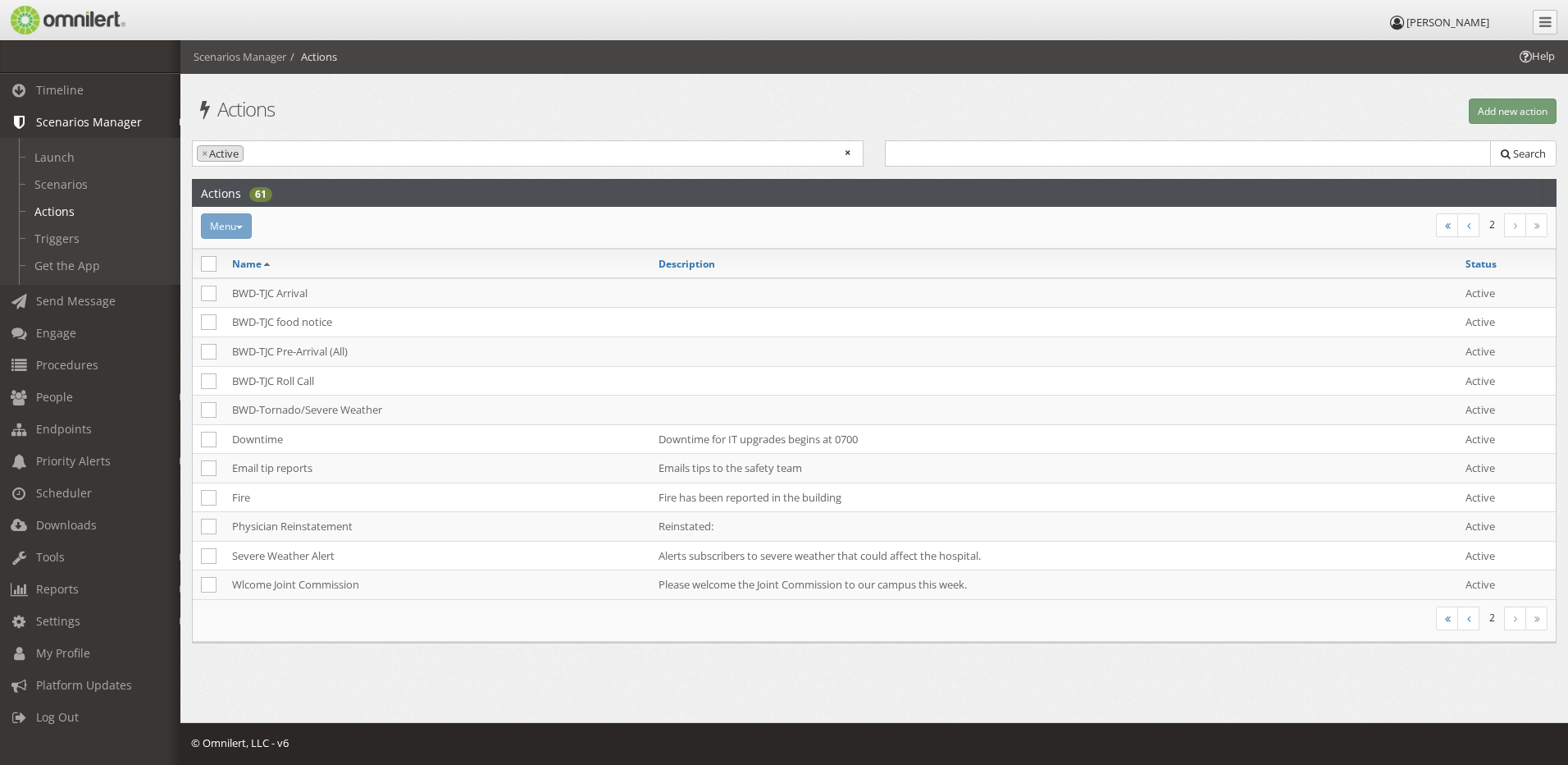
click at [1520, 622] on link at bounding box center [1515, 618] width 22 height 24
click at [1472, 622] on link at bounding box center [1468, 618] width 22 height 24
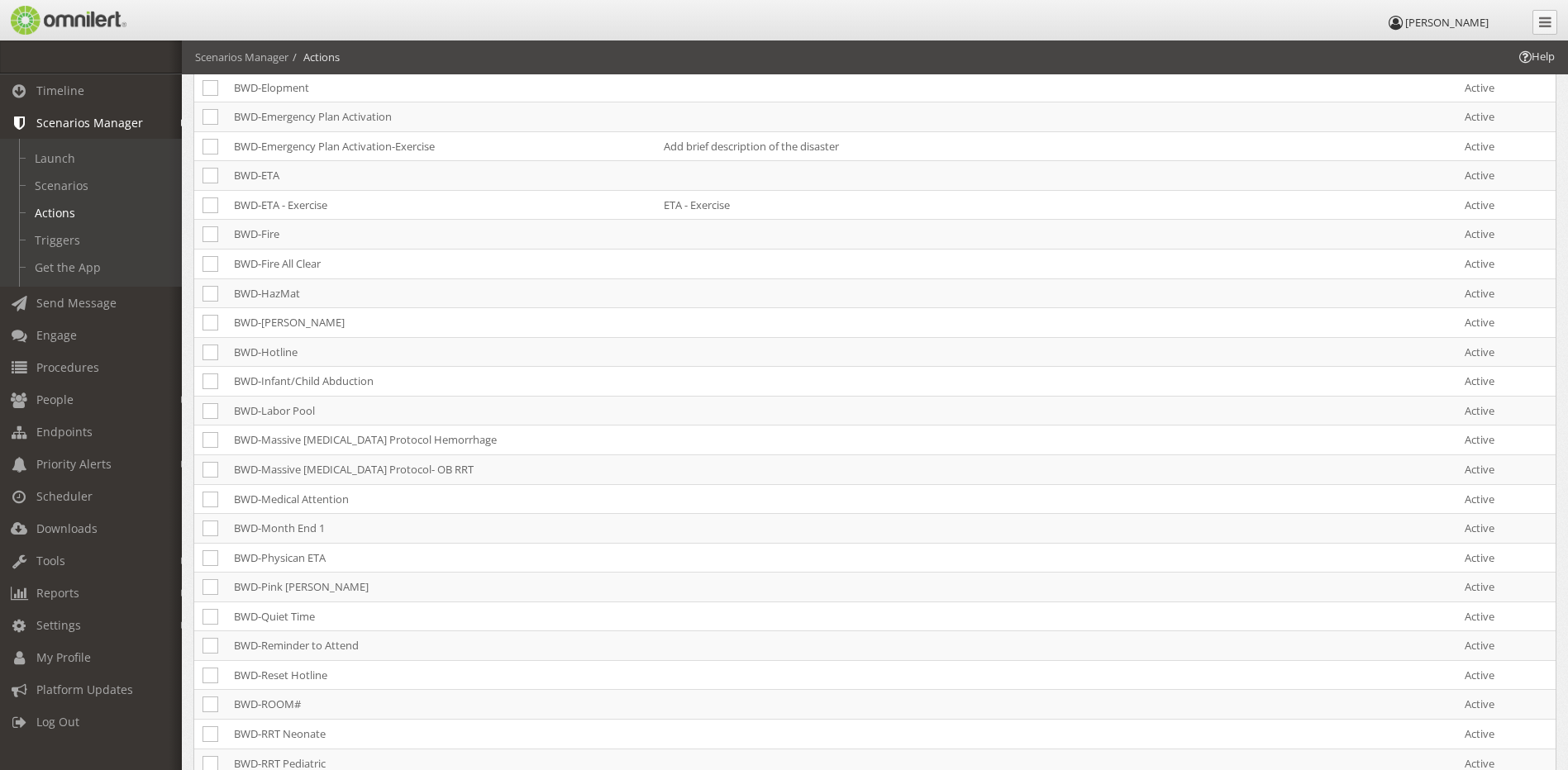
scroll to position [686, 0]
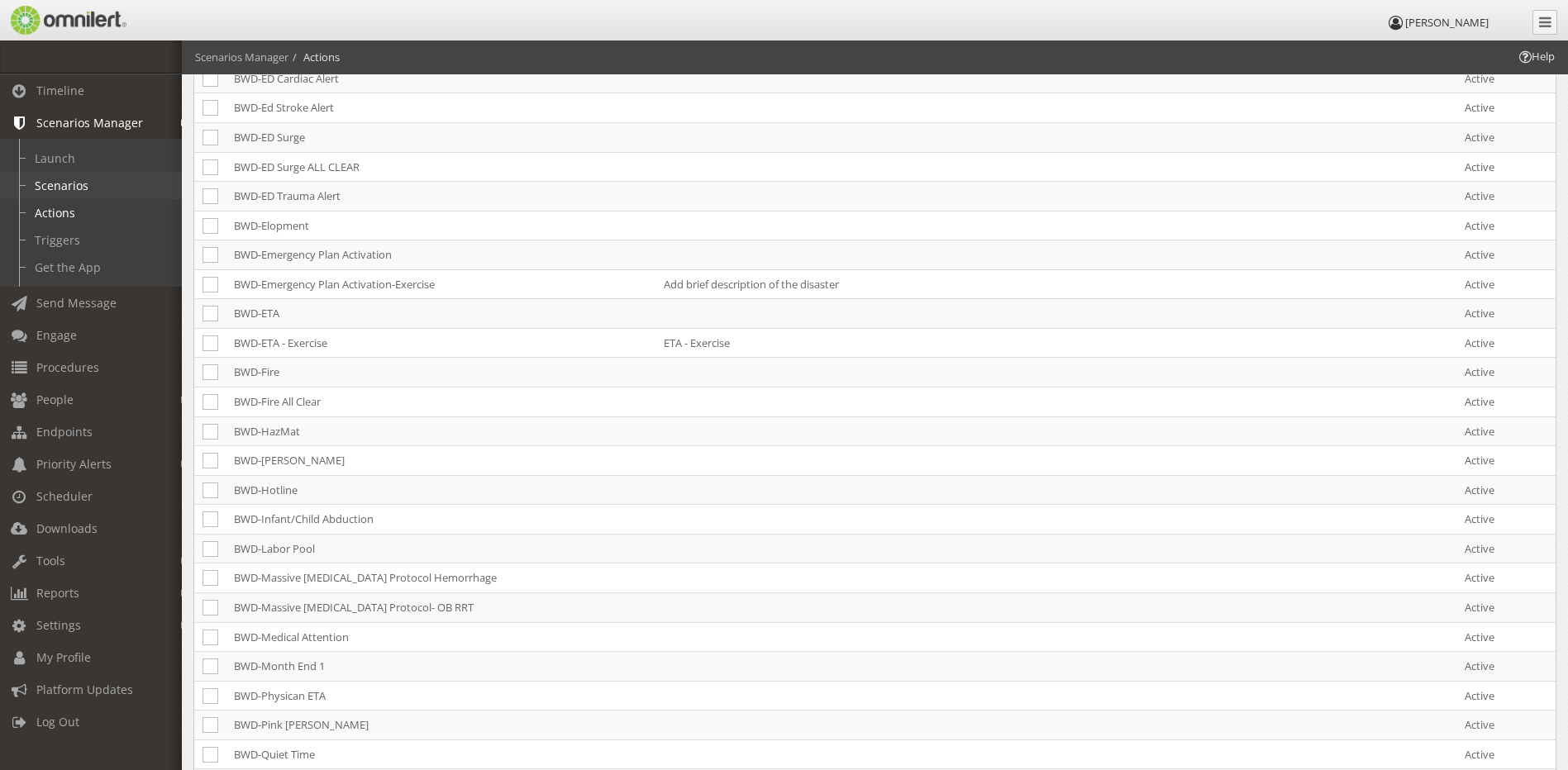
click at [78, 181] on link "Scenarios" at bounding box center [98, 185] width 197 height 27
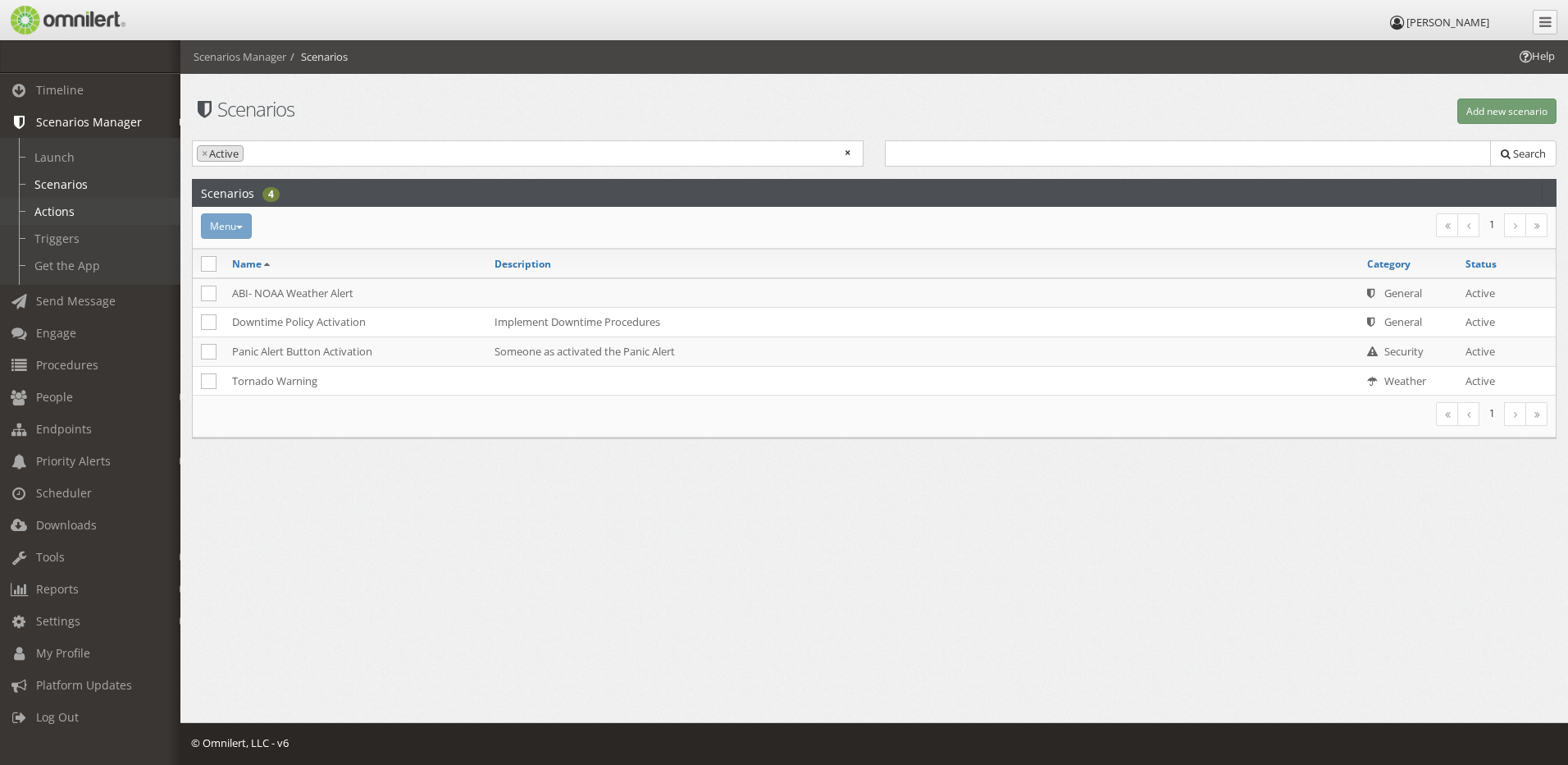
click at [68, 213] on link "Actions" at bounding box center [98, 211] width 195 height 27
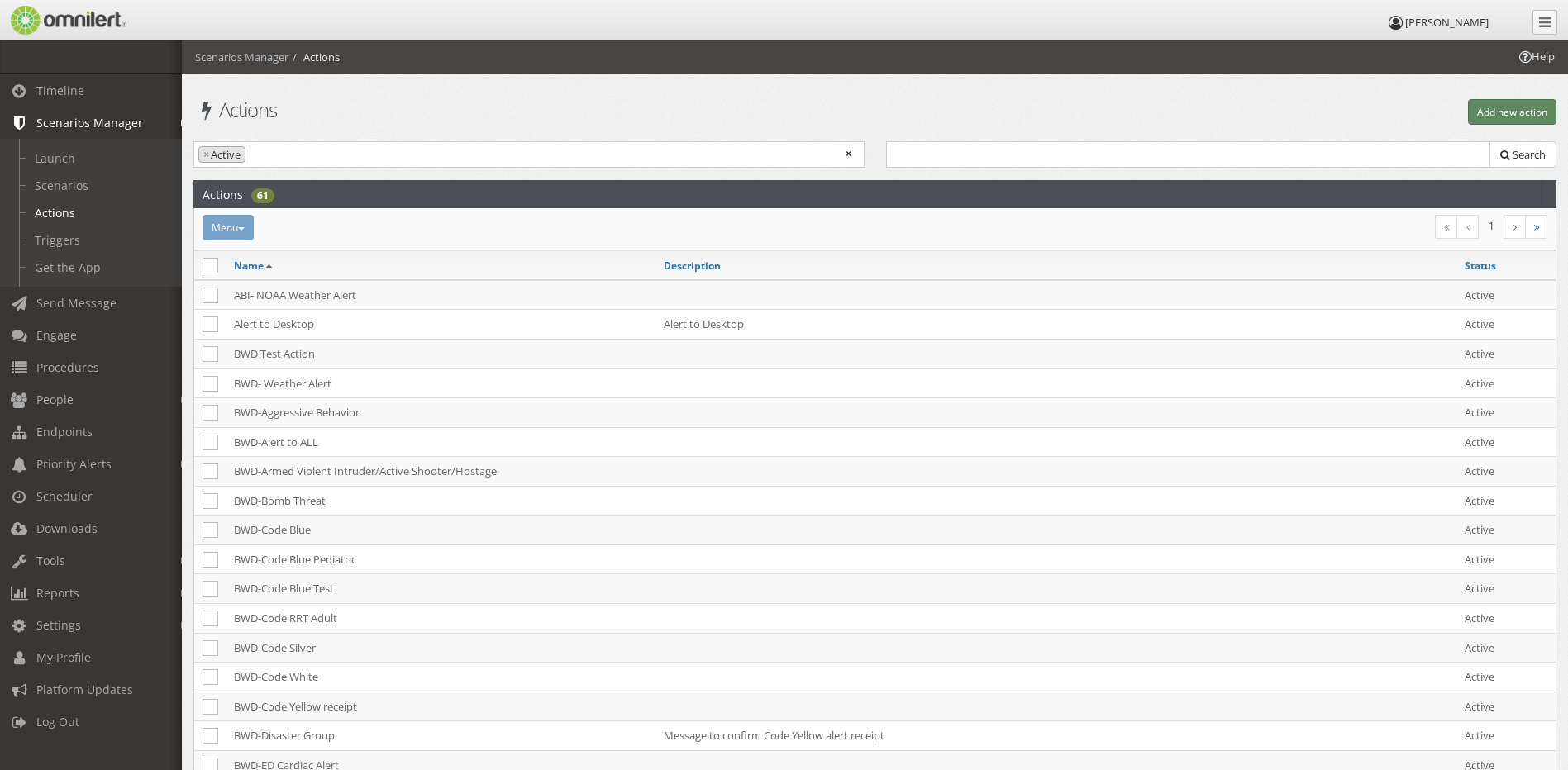
drag, startPoint x: 1551, startPoint y: 115, endPoint x: 1535, endPoint y: 126, distance: 19.4
click at [1550, 115] on button "Add new action" at bounding box center [1512, 112] width 89 height 25
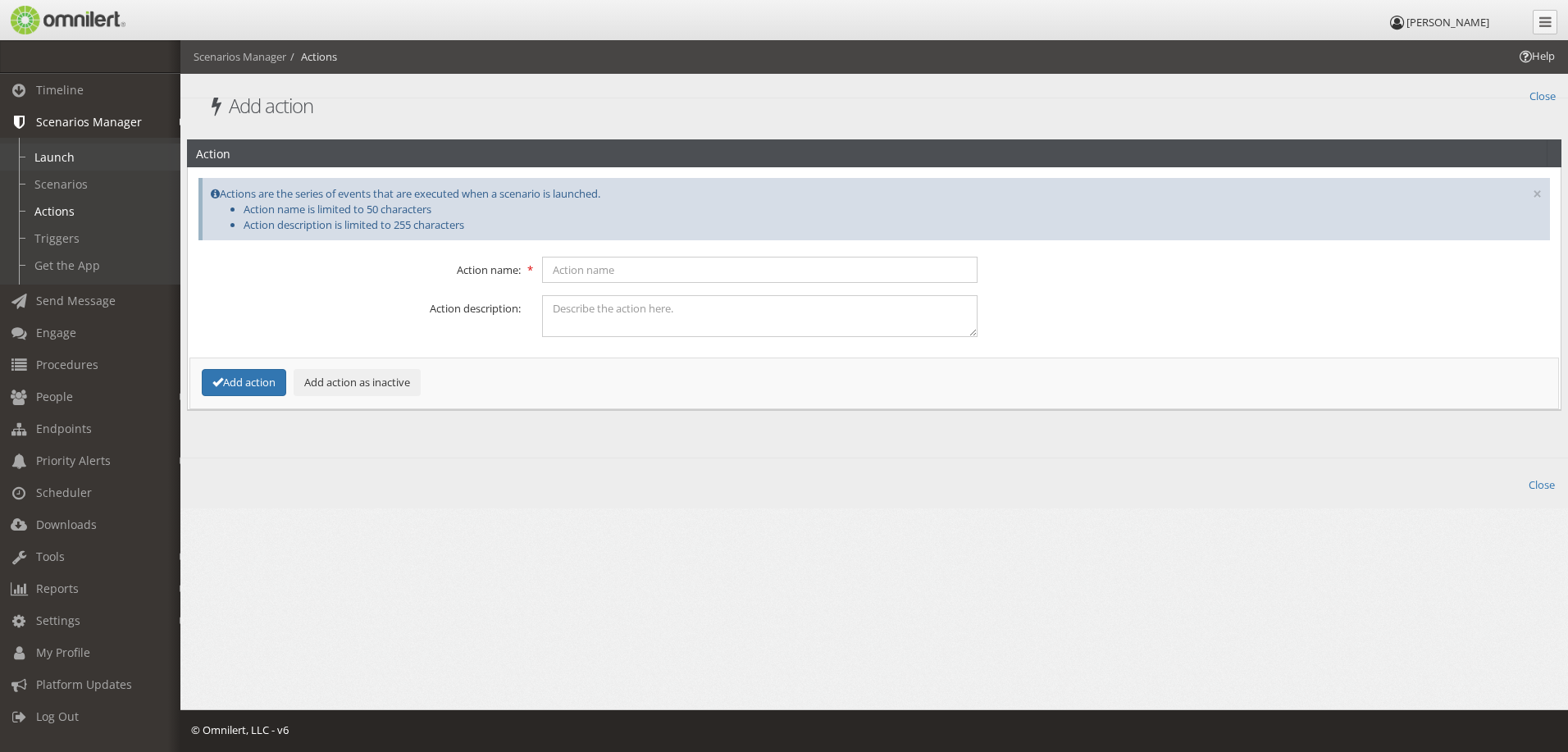
click at [57, 155] on link "Launch" at bounding box center [98, 157] width 195 height 27
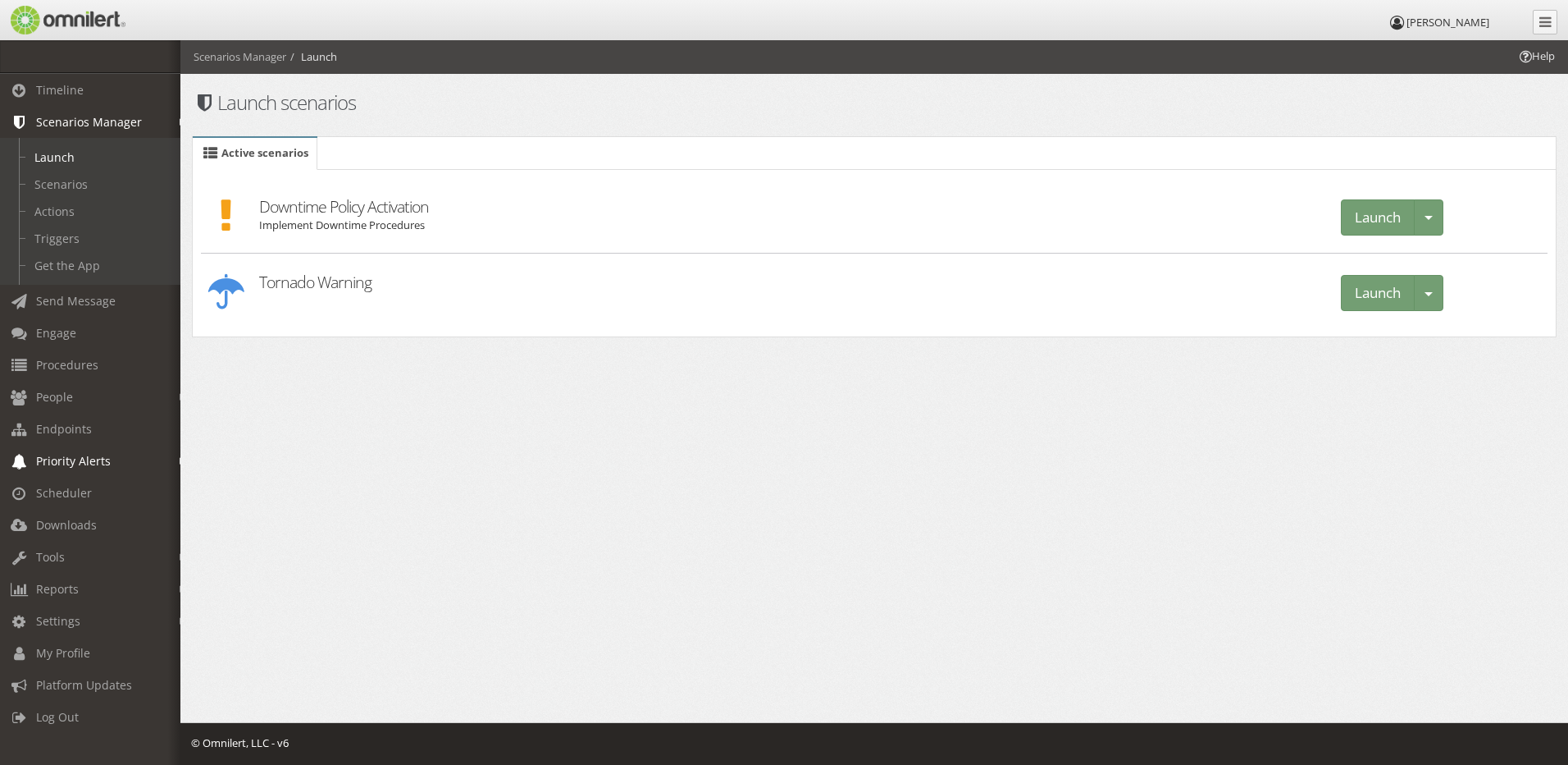
click at [89, 457] on span "Priority Alerts" at bounding box center [73, 460] width 74 height 15
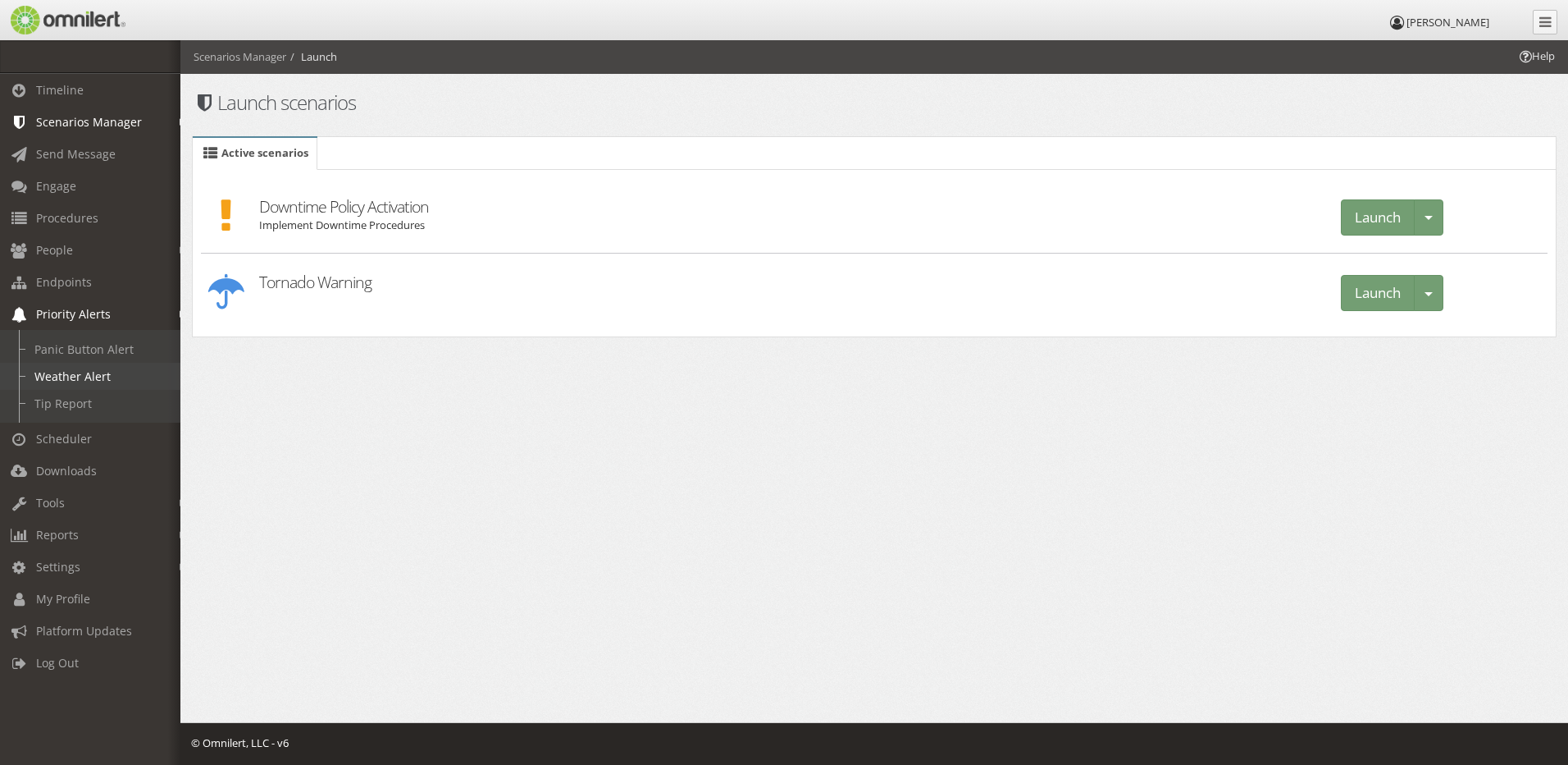
click at [93, 380] on link "Weather Alert" at bounding box center [98, 376] width 195 height 27
select select
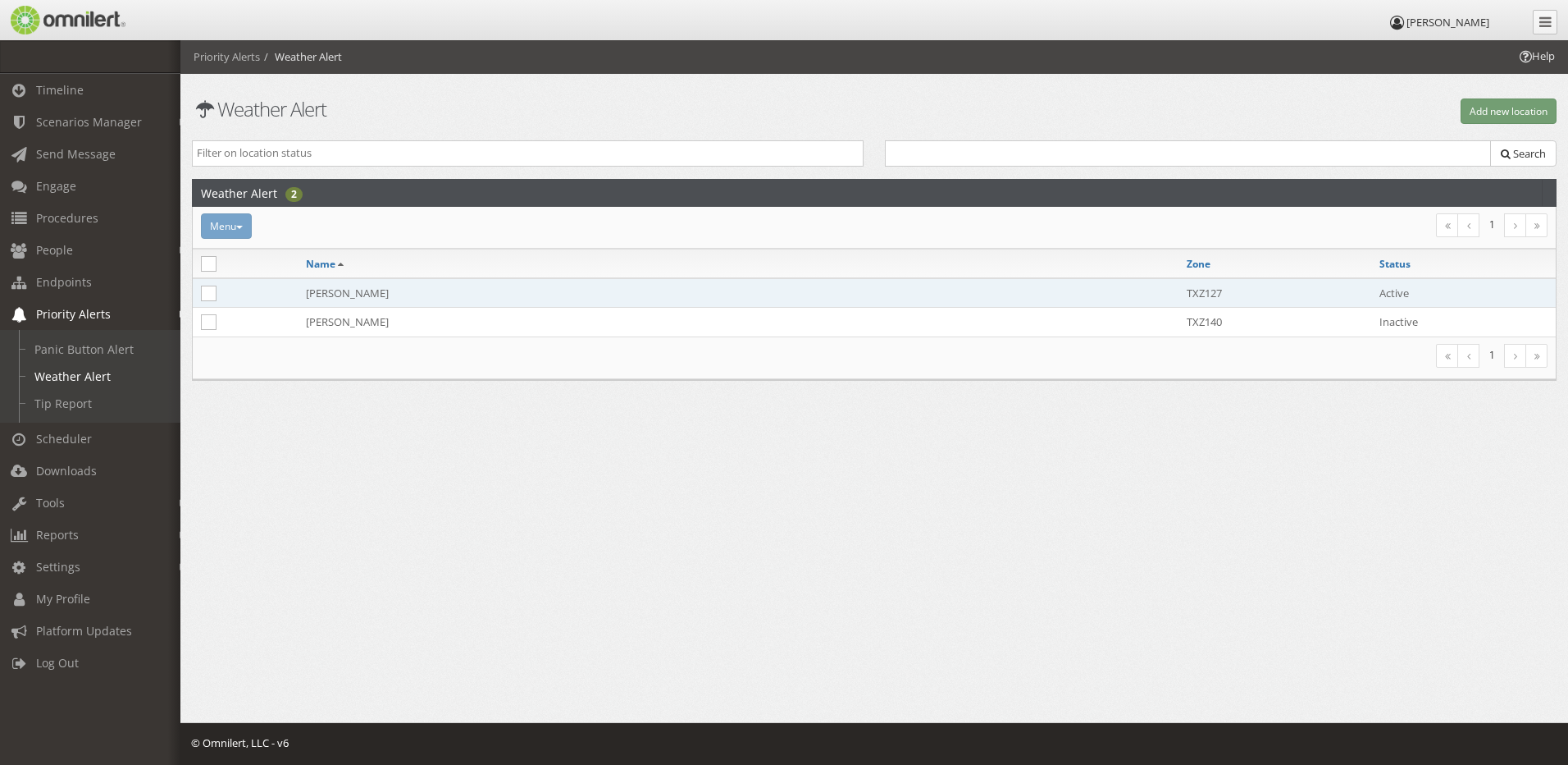
click at [347, 289] on td "[PERSON_NAME]" at bounding box center [738, 292] width 881 height 30
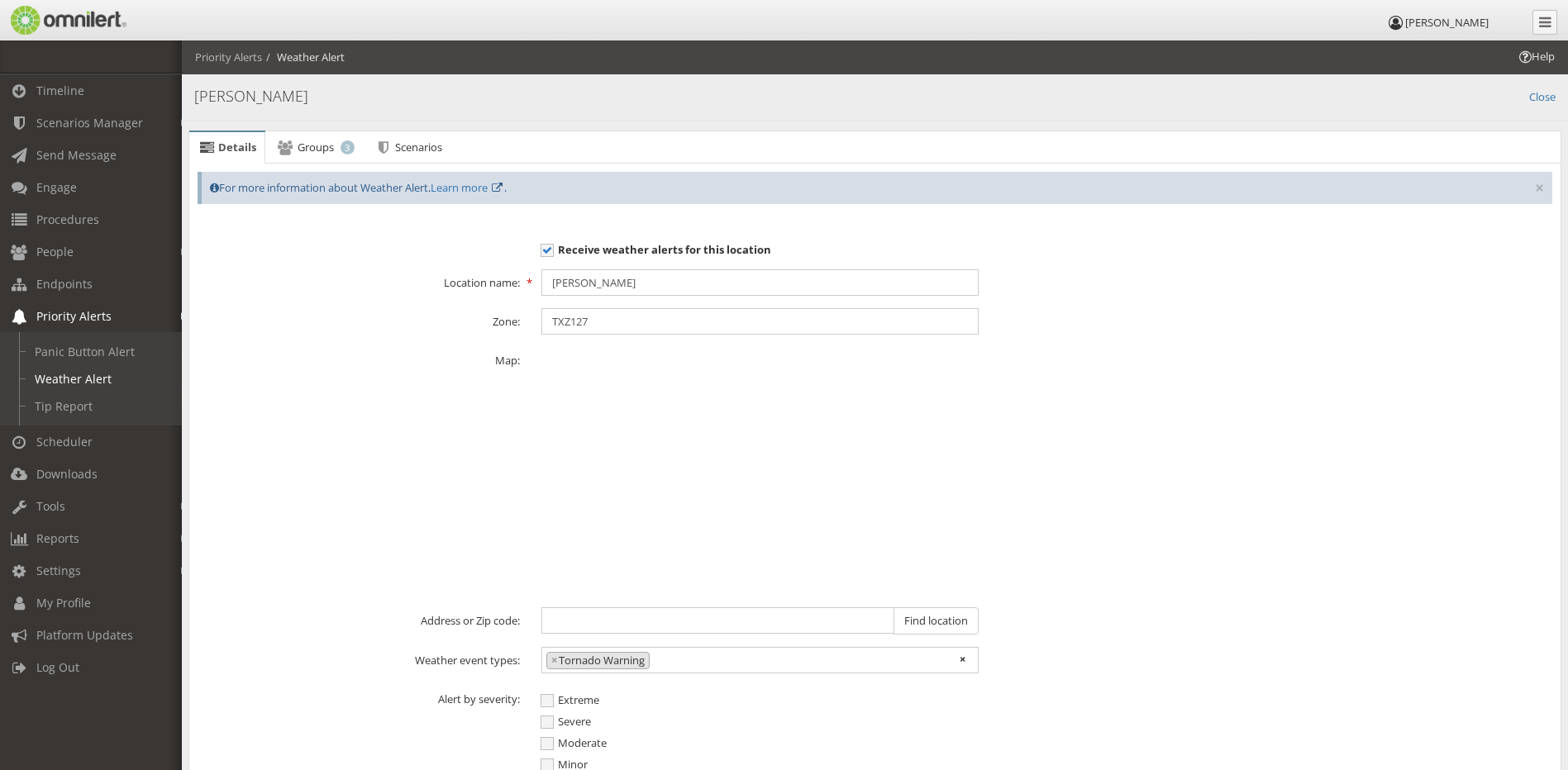
scroll to position [1507, 0]
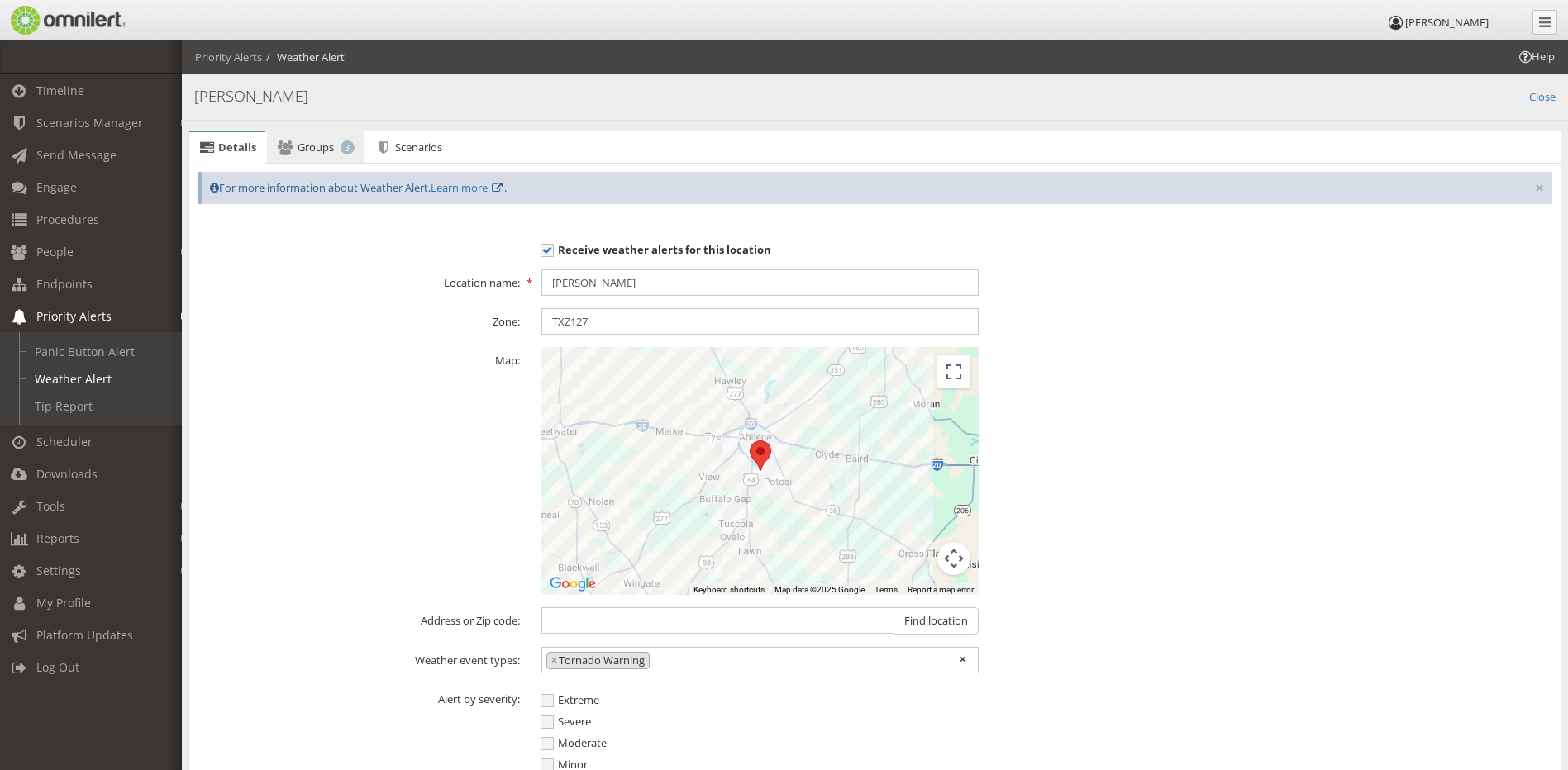
click at [308, 146] on span "Groups" at bounding box center [315, 147] width 36 height 14
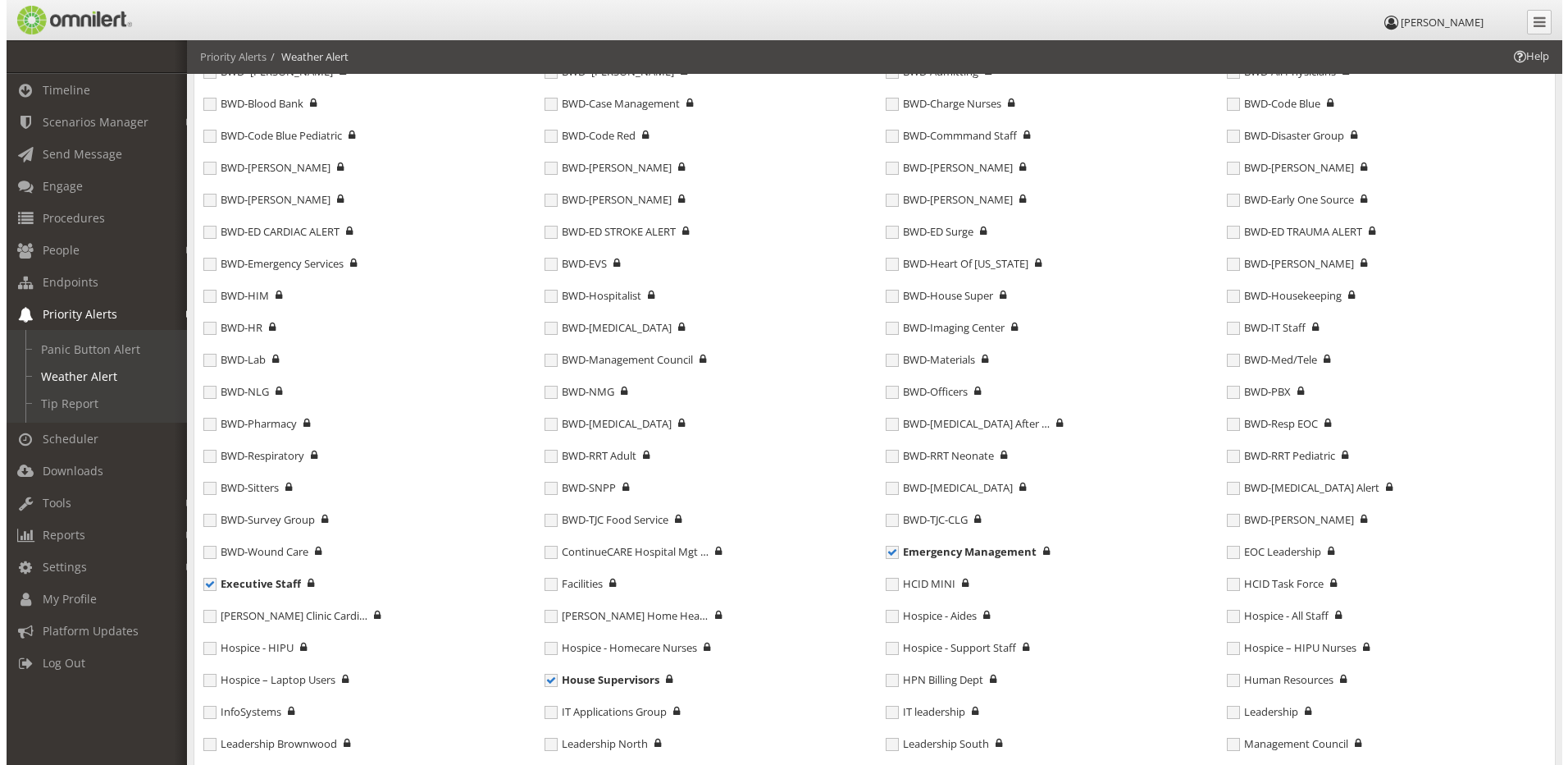
scroll to position [0, 0]
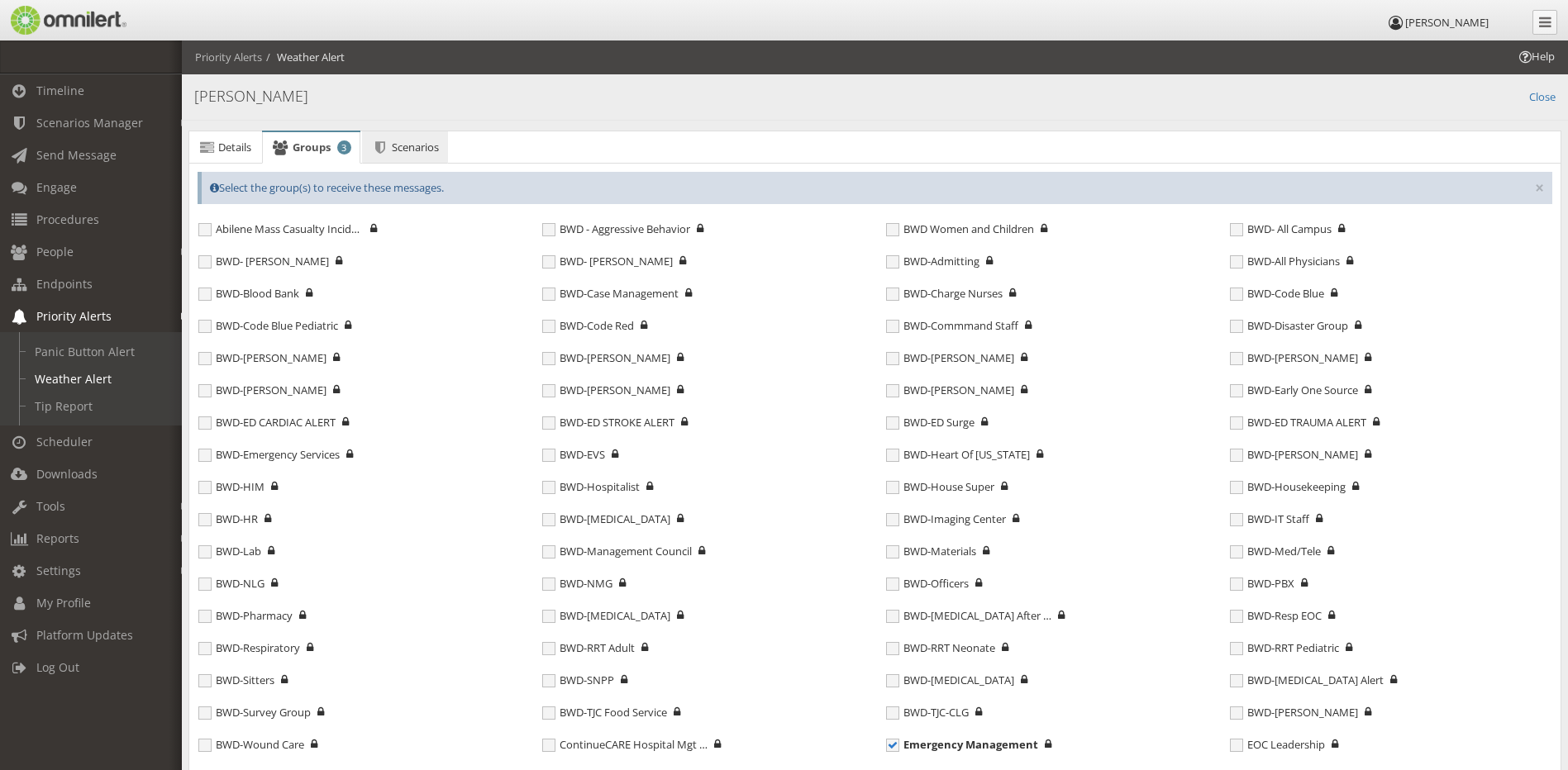
click at [434, 141] on span "Scenarios" at bounding box center [415, 147] width 47 height 14
